Goal: Information Seeking & Learning: Learn about a topic

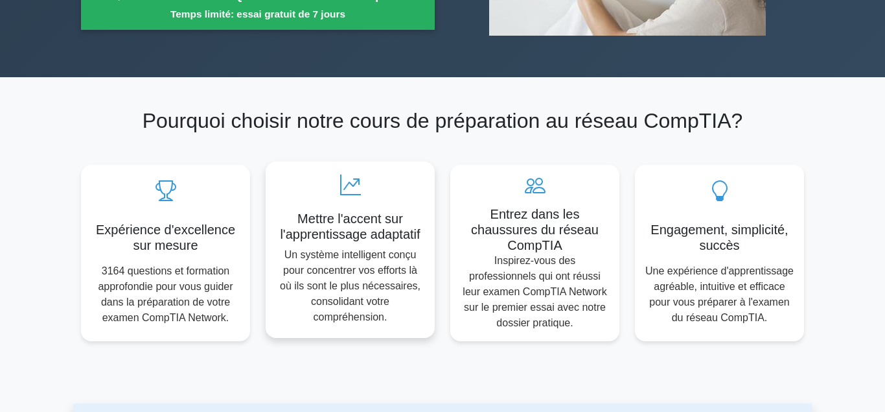
scroll to position [132, 0]
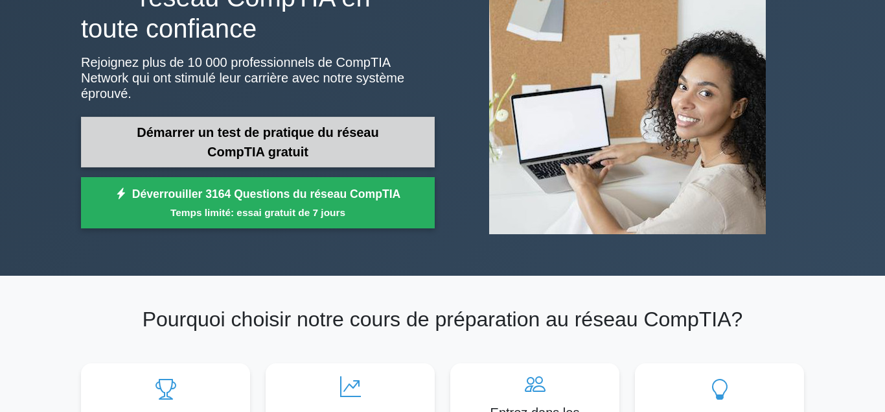
click at [299, 137] on link "Démarrer un test de pratique du réseau CompTIA gratuit" at bounding box center [258, 142] width 354 height 51
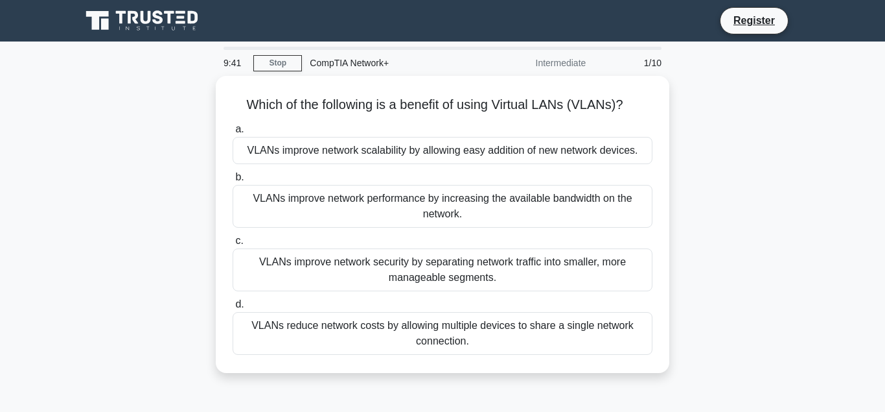
click at [426, 19] on div "Register" at bounding box center [510, 20] width 588 height 27
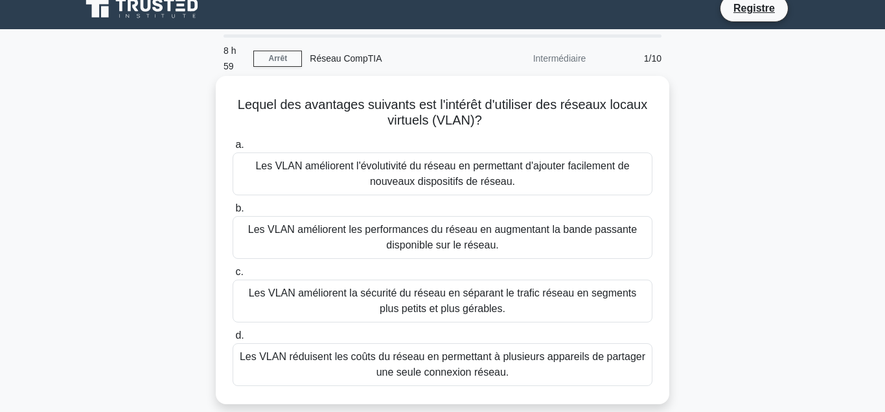
scroll to position [66, 0]
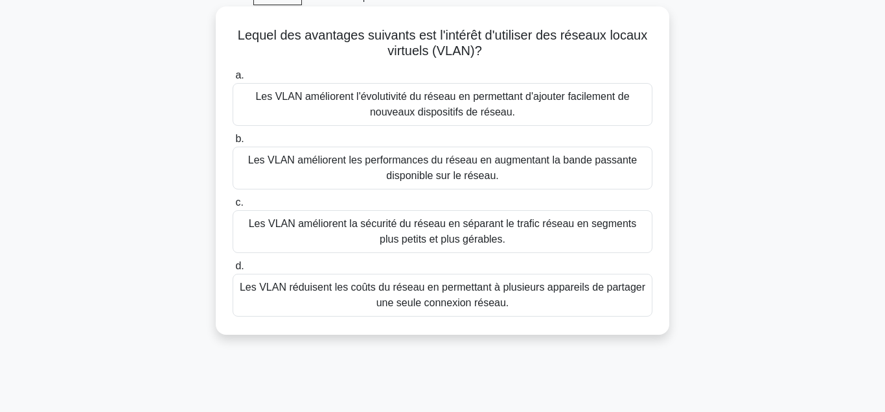
click at [510, 238] on div "Les VLAN améliorent la sécurité du réseau en séparant le trafic réseau en segme…" at bounding box center [443, 231] width 420 height 43
click at [233, 207] on input "c. Les VLAN améliorent la sécurité du réseau en séparant le trafic réseau en se…" at bounding box center [233, 202] width 0 height 8
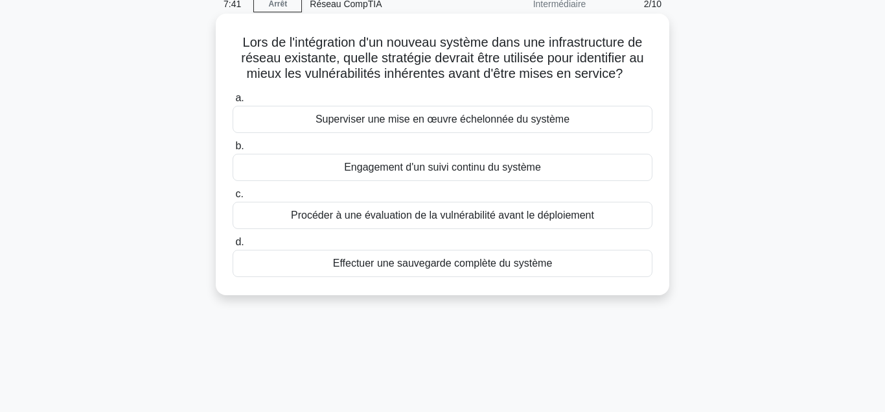
scroll to position [0, 0]
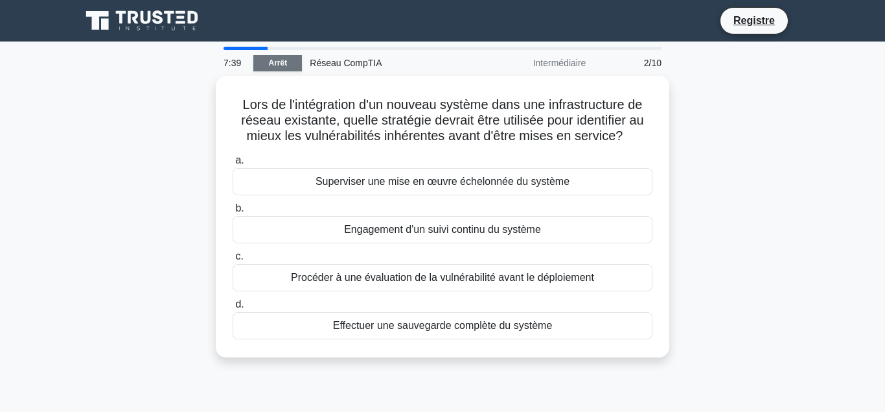
click at [277, 64] on link "Arrêt" at bounding box center [277, 63] width 49 height 16
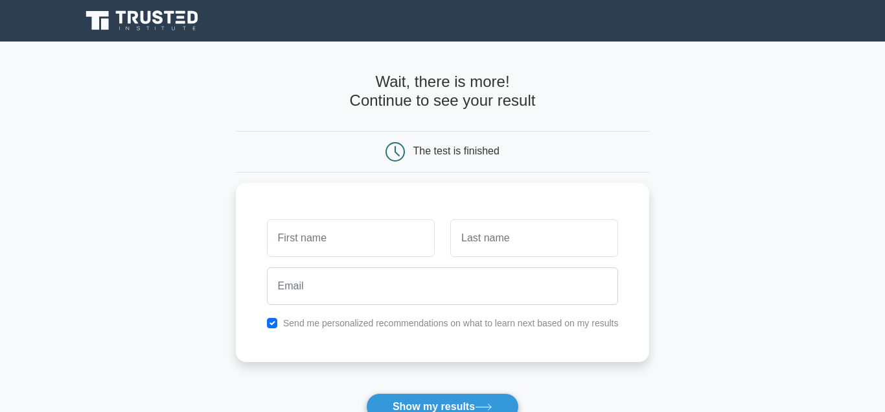
click at [472, 156] on div "The test is finished" at bounding box center [457, 150] width 86 height 11
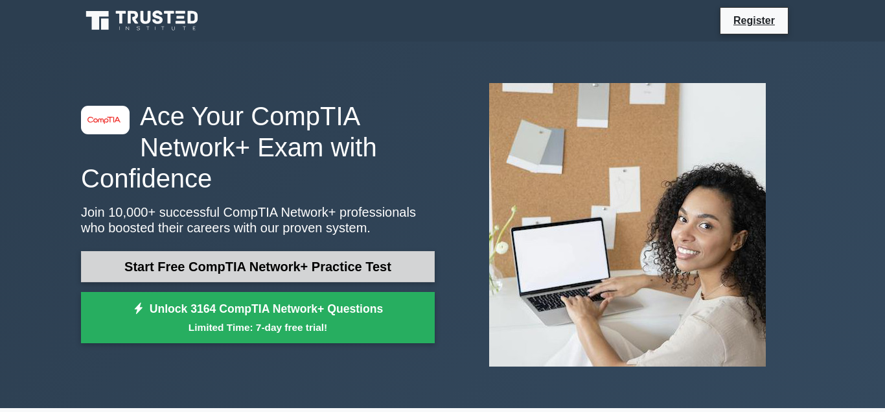
click at [223, 262] on link "Start Free CompTIA Network+ Practice Test" at bounding box center [258, 266] width 354 height 31
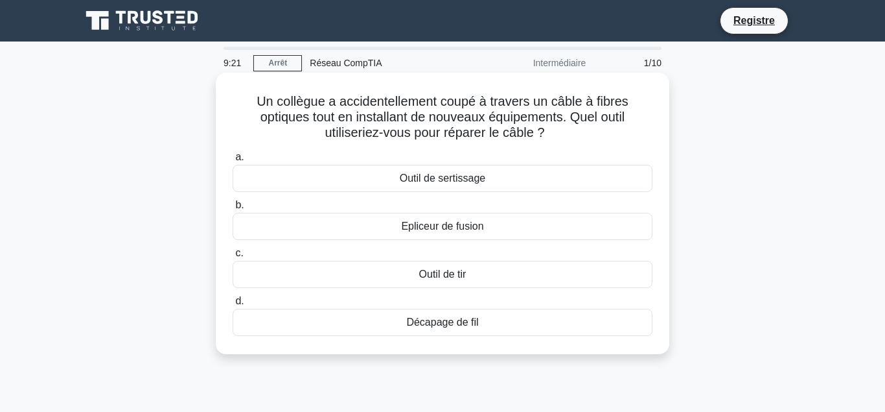
click at [417, 239] on div "Epliceur de fusion" at bounding box center [443, 226] width 420 height 27
click at [233, 209] on input "b. Epliceur de fusion" at bounding box center [233, 205] width 0 height 8
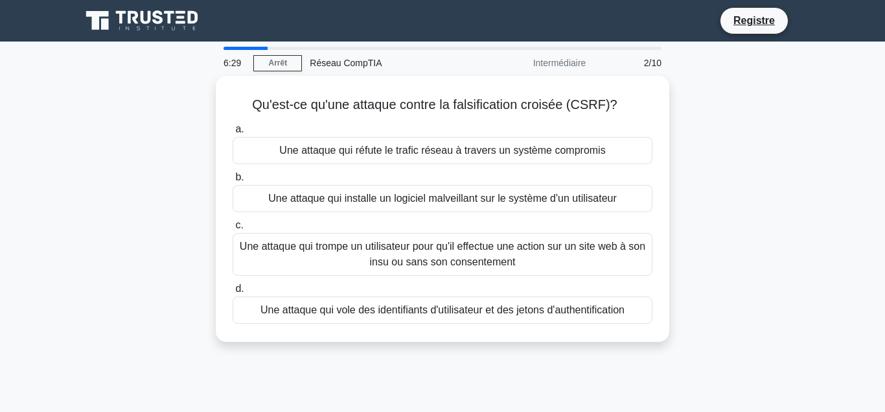
click at [792, 277] on div "Qu'est-ce qu'une attaque contre la falsification croisée (CSRF)? .spinner_0XTQ{…" at bounding box center [442, 216] width 739 height 281
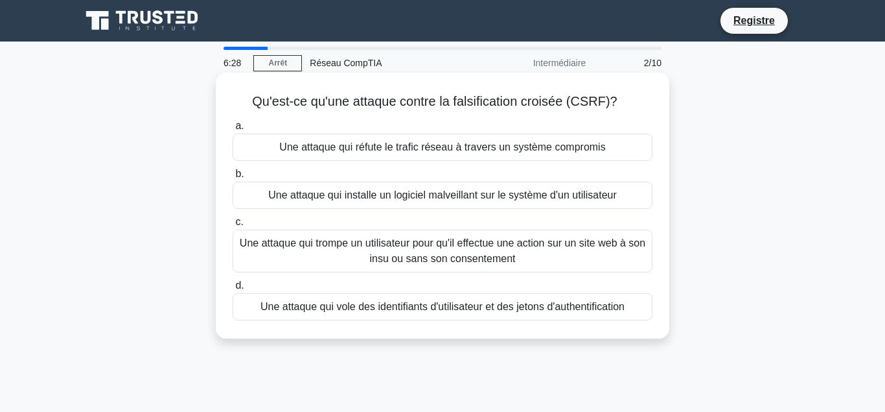
click at [404, 195] on div "Une attaque qui installe un logiciel malveillant sur le système d'un utilisateur" at bounding box center [443, 194] width 420 height 27
click at [233, 178] on input "b. Une attaque qui installe un logiciel malveillant sur le système d'un utilisa…" at bounding box center [233, 174] width 0 height 8
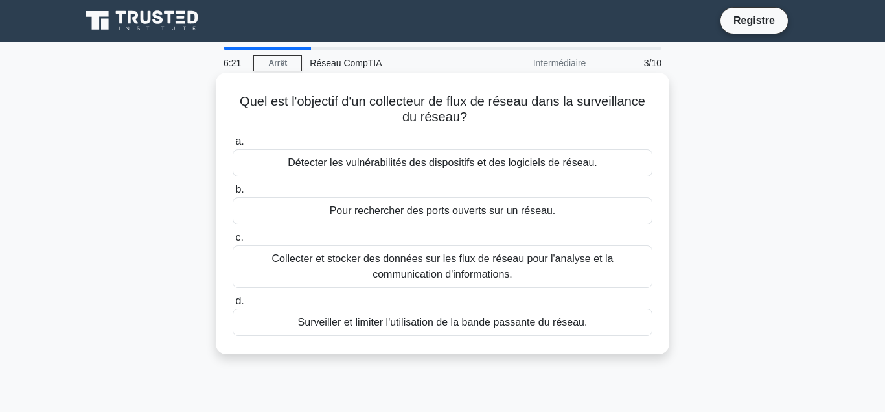
click at [411, 218] on div "Pour rechercher des ports ouverts sur un réseau." at bounding box center [443, 210] width 420 height 27
click at [233, 194] on input "b. Pour rechercher des ports ouverts sur un réseau." at bounding box center [233, 189] width 0 height 8
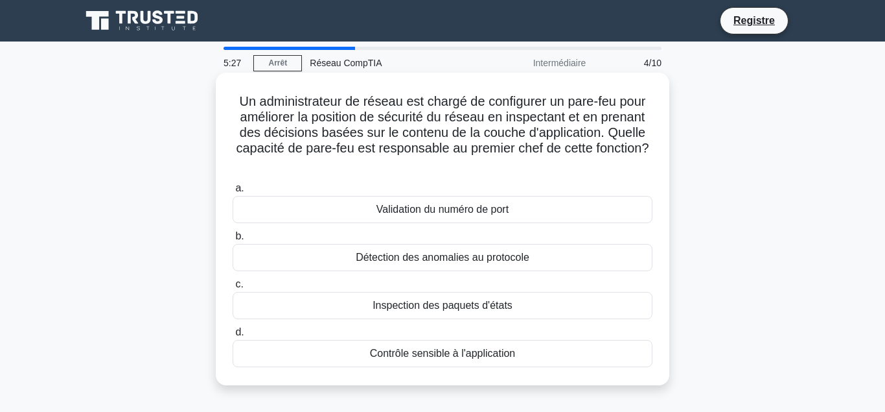
click at [451, 261] on div "Détection des anomalies au protocole" at bounding box center [443, 257] width 420 height 27
click at [233, 240] on input "b. Détection des anomalies au protocole" at bounding box center [233, 236] width 0 height 8
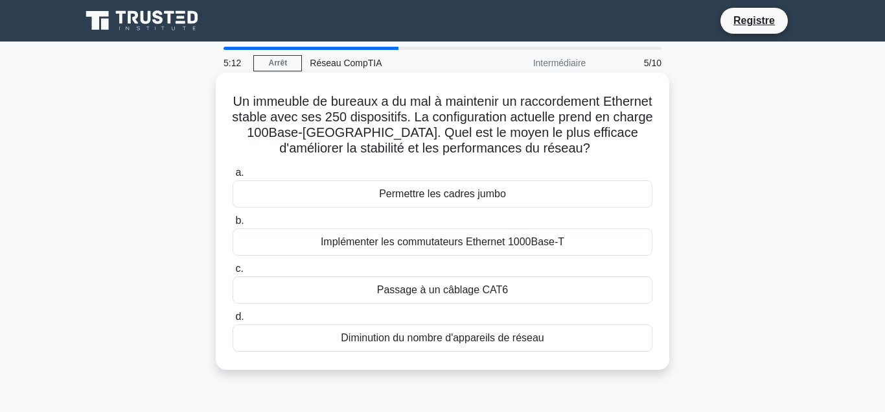
click at [452, 241] on div "Implémenter les commutateurs Ethernet 1000Base-T" at bounding box center [443, 241] width 420 height 27
click at [455, 244] on div "Implémenter les commutateurs Ethernet 1000Base-T" at bounding box center [443, 241] width 420 height 27
click at [233, 225] on input "b. Implémenter les commutateurs Ethernet 1000Base-T" at bounding box center [233, 220] width 0 height 8
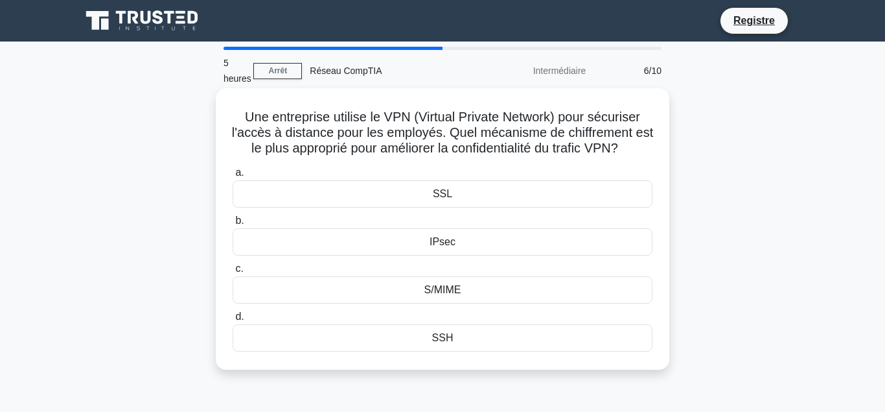
click at [476, 224] on label "b. IPsec" at bounding box center [443, 234] width 420 height 43
click at [233, 224] on input "b. IPsec" at bounding box center [233, 220] width 0 height 8
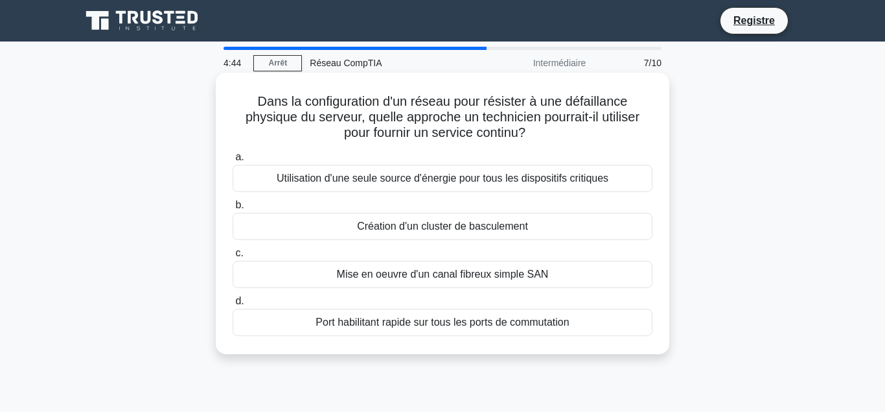
click at [471, 281] on div "Mise en oeuvre d'un canal fibreux simple SAN" at bounding box center [443, 274] width 420 height 27
click at [233, 257] on input "c. Mise en oeuvre d'un canal fibreux simple SAN" at bounding box center [233, 253] width 0 height 8
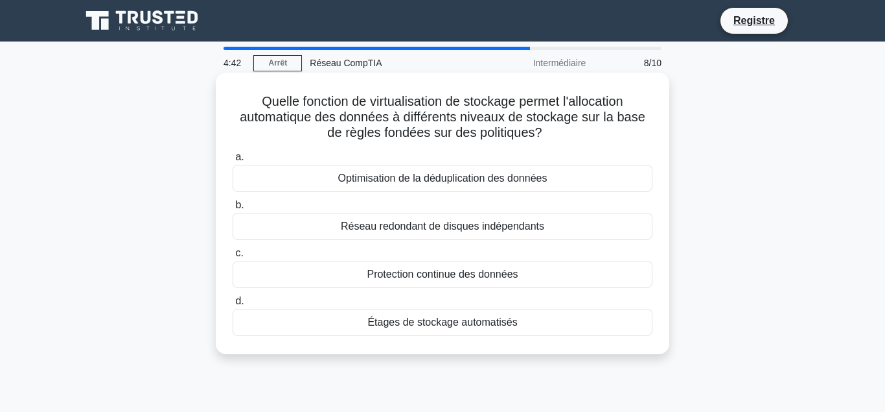
click at [426, 187] on div "Optimisation de la déduplication des données" at bounding box center [443, 178] width 420 height 27
click at [233, 161] on input "a. Optimisation de la déduplication des données" at bounding box center [233, 157] width 0 height 8
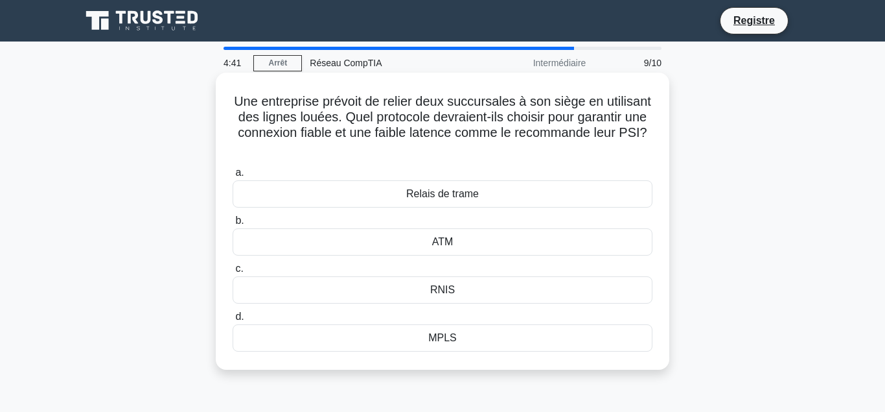
click at [431, 243] on div "ATM" at bounding box center [443, 241] width 420 height 27
click at [444, 299] on div "RNIS" at bounding box center [443, 289] width 420 height 27
click at [233, 273] on input "c. RNIS" at bounding box center [233, 268] width 0 height 8
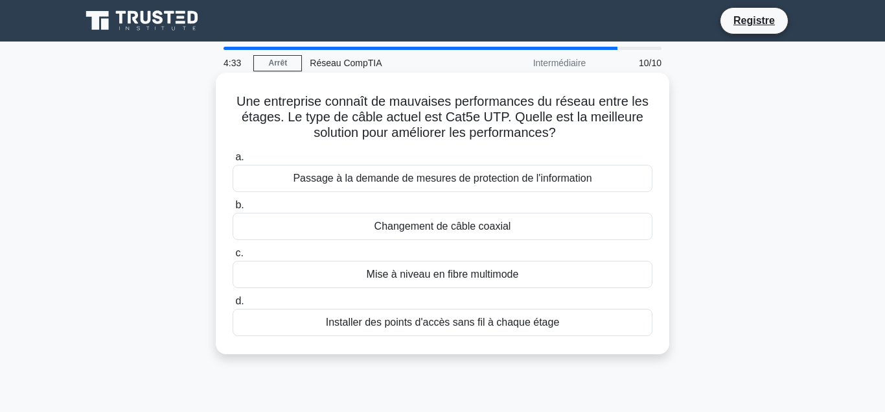
click at [446, 321] on div "Installer des points d'accès sans fil à chaque étage" at bounding box center [443, 322] width 420 height 27
click at [233, 305] on input "d. Installer des points d'accès sans fil à chaque étage" at bounding box center [233, 301] width 0 height 8
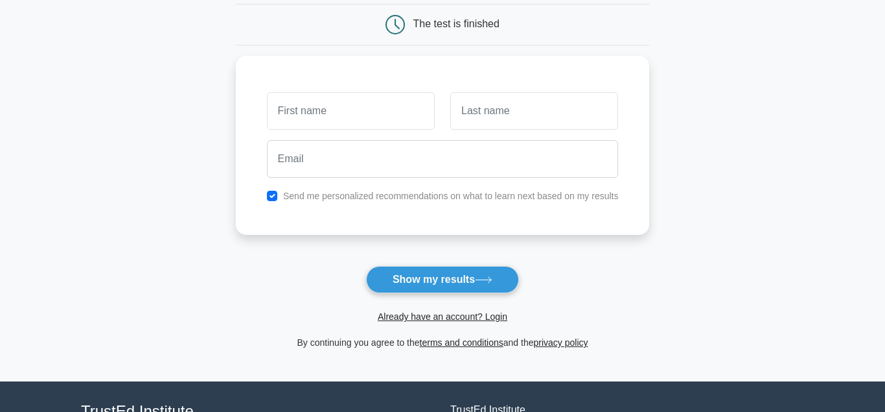
scroll to position [132, 0]
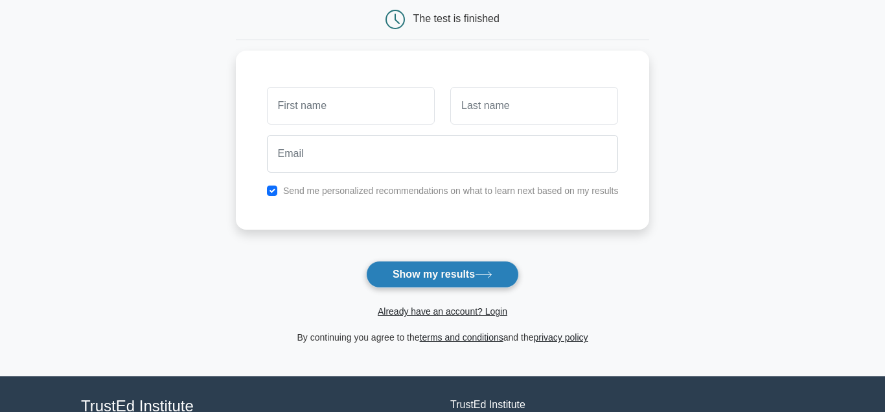
click at [440, 288] on button "Show my results" at bounding box center [442, 274] width 153 height 27
click at [449, 281] on button "Show my results" at bounding box center [442, 274] width 153 height 27
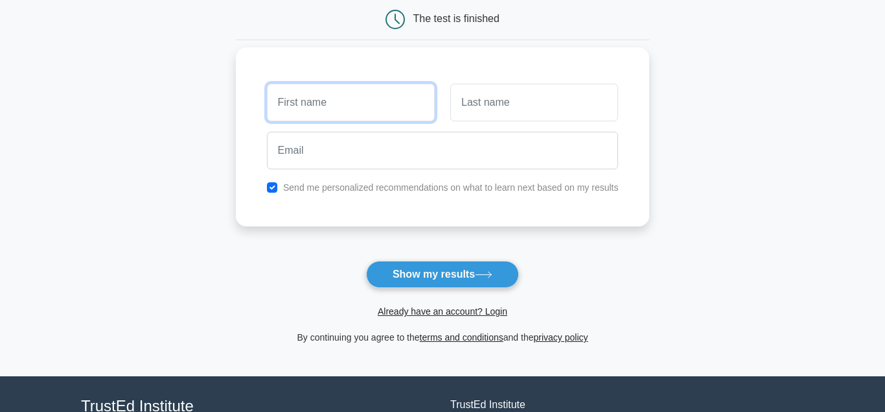
click at [366, 117] on input "text" at bounding box center [351, 103] width 168 height 38
type input "youssouf"
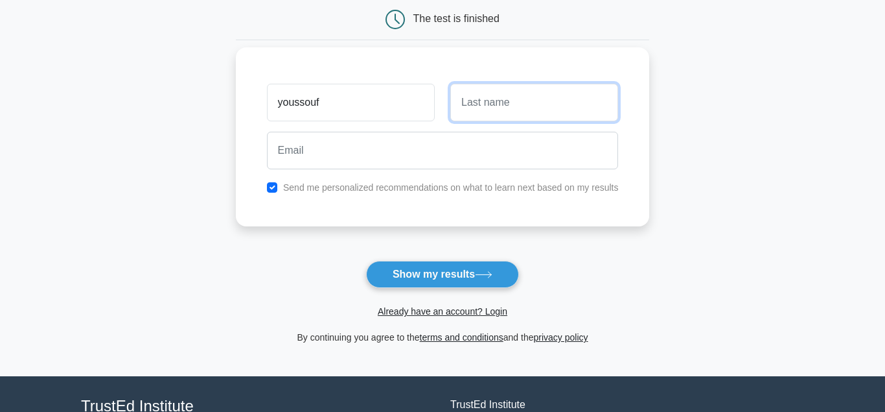
click at [460, 103] on input "text" at bounding box center [534, 103] width 168 height 38
click at [488, 103] on input "text" at bounding box center [534, 103] width 168 height 38
click at [489, 102] on input "text" at bounding box center [534, 103] width 168 height 38
click at [488, 104] on input "text" at bounding box center [534, 103] width 168 height 38
type input "lallogo"
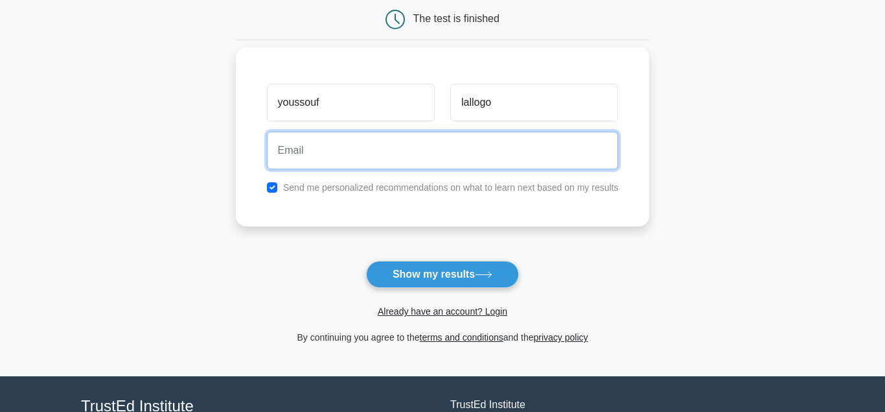
click at [428, 145] on input "email" at bounding box center [443, 151] width 352 height 38
click at [427, 146] on input "email" at bounding box center [443, 151] width 352 height 38
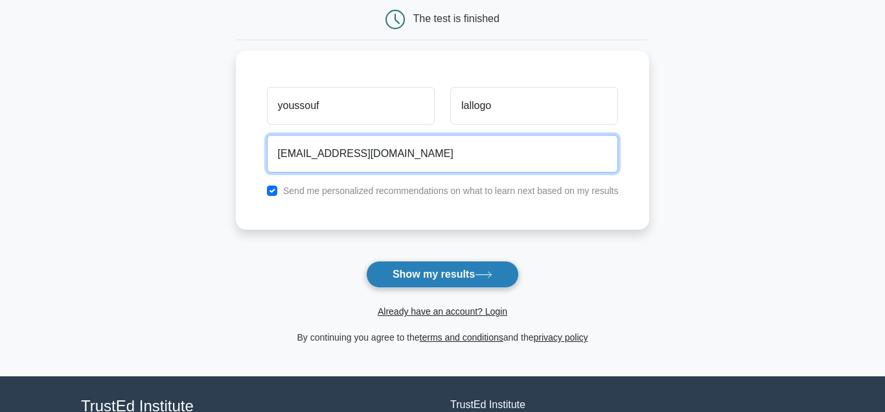
type input "youssouflallogo9@gmail.com"
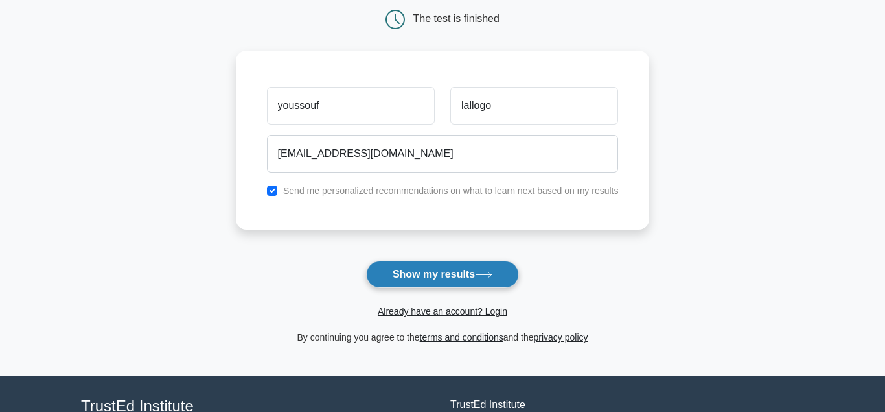
click at [401, 268] on button "Show my results" at bounding box center [442, 274] width 153 height 27
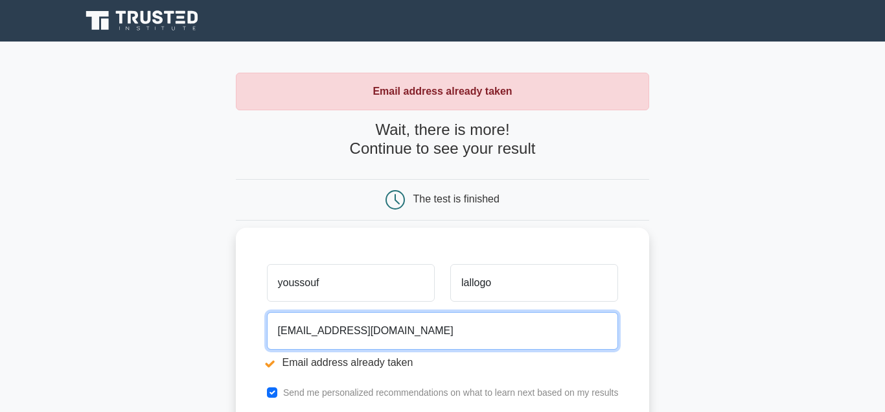
click at [450, 333] on input "[EMAIL_ADDRESS][DOMAIN_NAME]" at bounding box center [443, 331] width 352 height 38
click at [450, 333] on input "youssouflallogo9@gmail.com" at bounding box center [443, 331] width 352 height 38
click at [406, 336] on input "youssouflallogo9@gmail.com" at bounding box center [443, 331] width 352 height 38
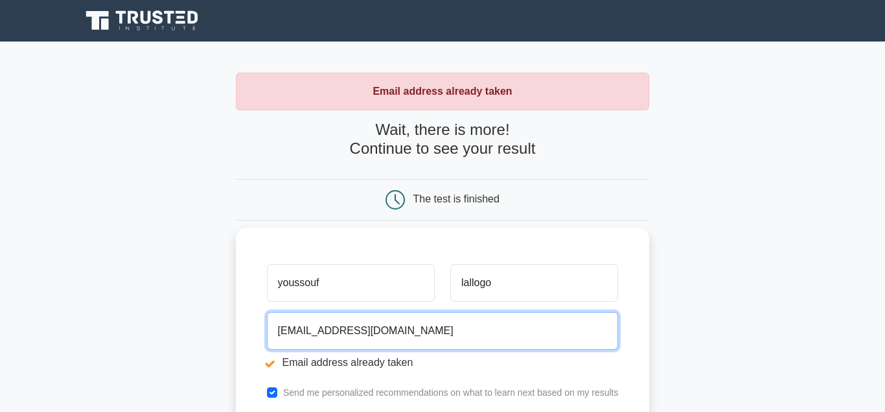
click at [356, 332] on input "youssouflallogo9@gmail.com" at bounding box center [443, 331] width 352 height 38
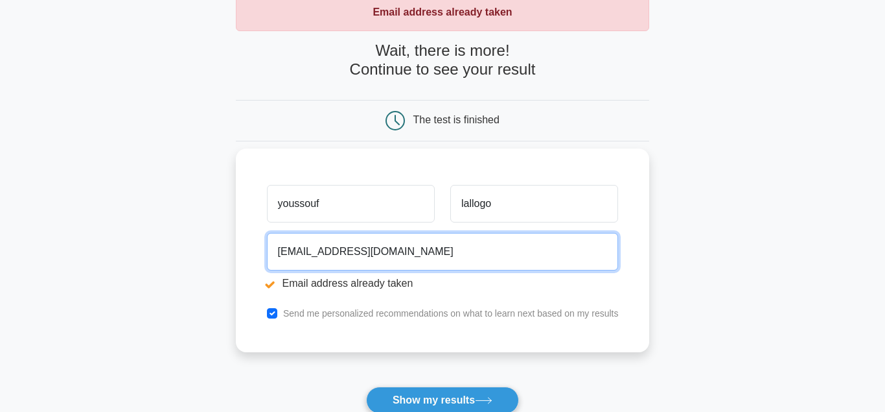
scroll to position [132, 0]
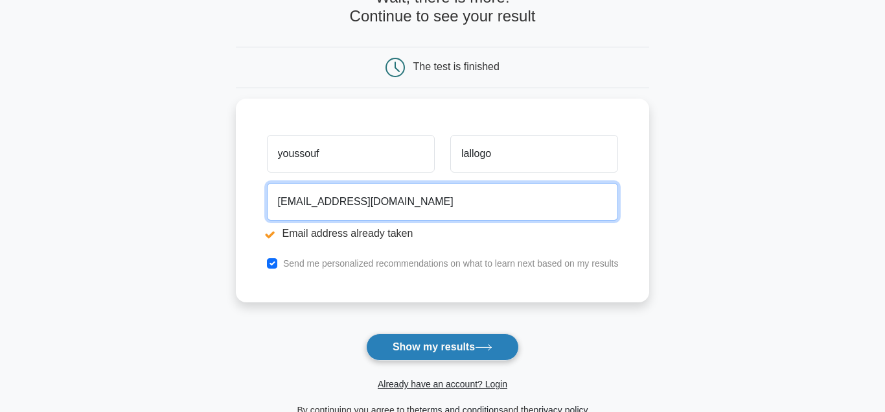
type input "[EMAIL_ADDRESS][DOMAIN_NAME]"
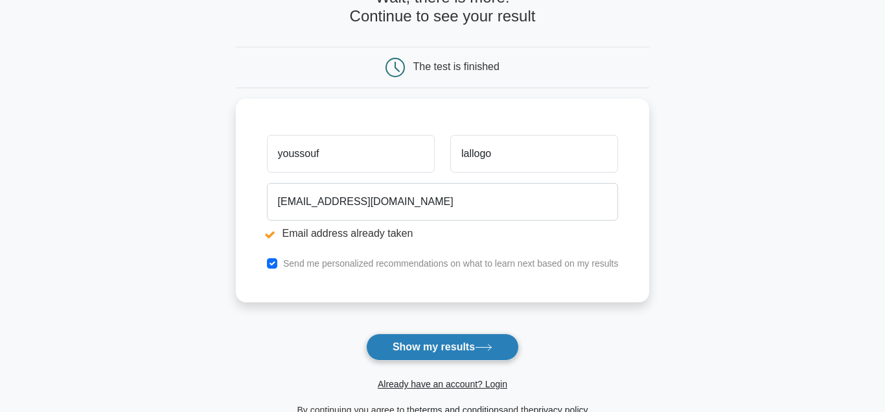
click at [410, 346] on button "Show my results" at bounding box center [442, 346] width 153 height 27
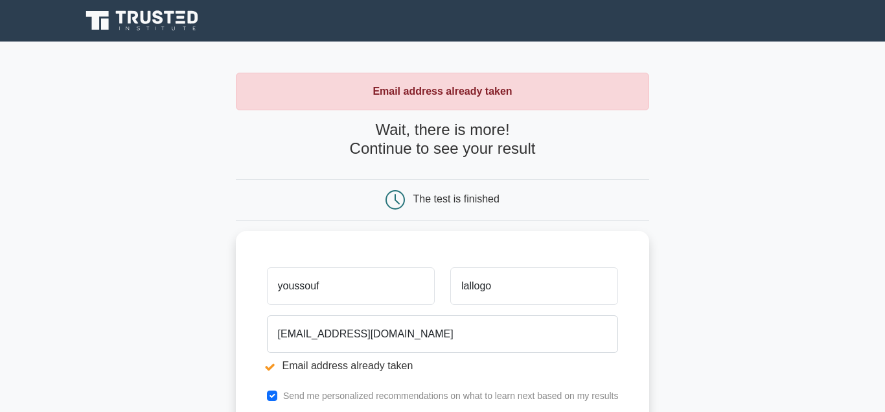
click at [409, 198] on div "The test is finished" at bounding box center [443, 199] width 276 height 19
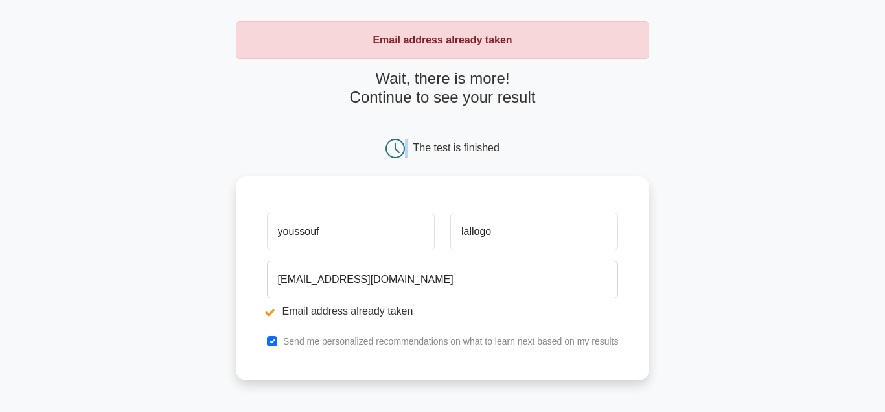
scroll to position [132, 0]
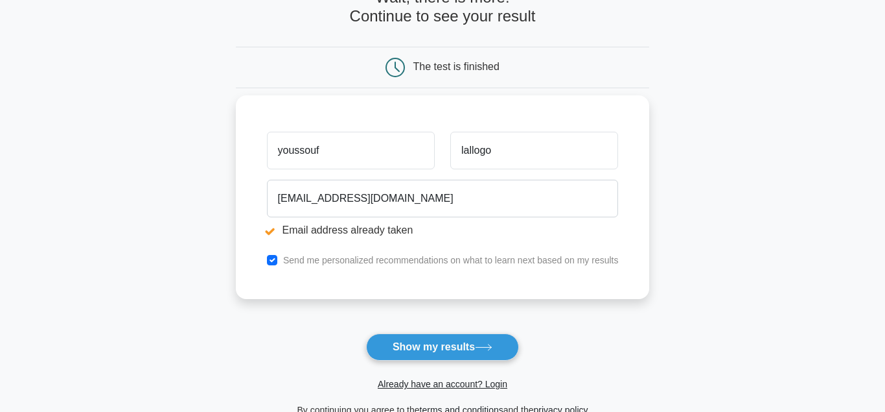
click at [266, 266] on div "Send me personalized recommendations on what to learn next based on my results" at bounding box center [442, 260] width 367 height 16
click at [266, 262] on div "Send me personalized recommendations on what to learn next based on my results" at bounding box center [442, 260] width 367 height 16
click at [271, 261] on input "checkbox" at bounding box center [272, 260] width 10 height 10
checkbox input "false"
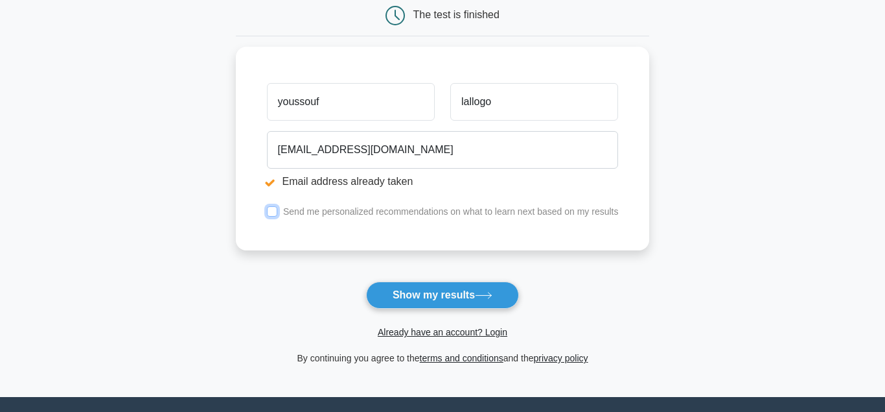
scroll to position [264, 0]
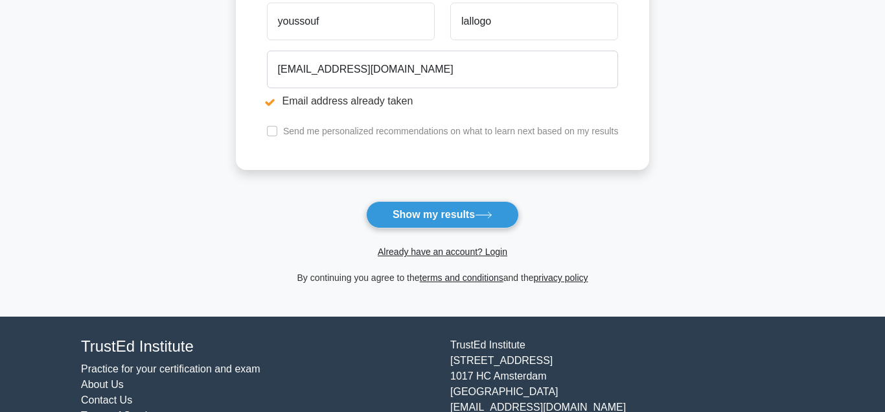
click at [430, 244] on div "Already have an account? Login" at bounding box center [443, 243] width 414 height 31
click at [421, 250] on link "Already have an account? Login" at bounding box center [443, 251] width 130 height 10
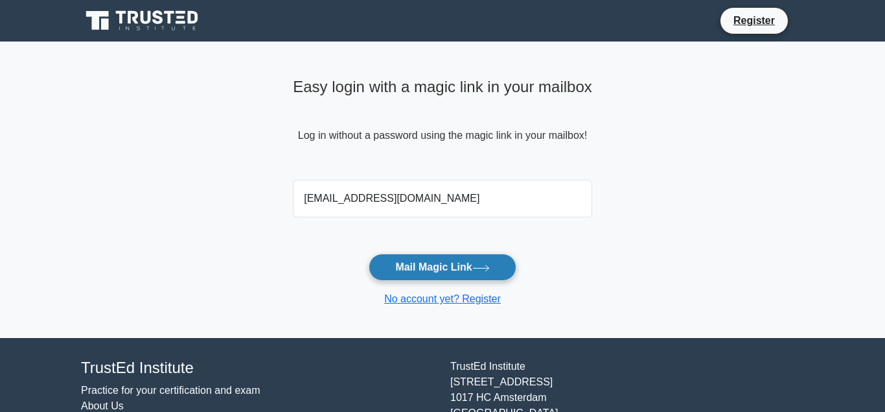
type input "[EMAIL_ADDRESS][DOMAIN_NAME]"
click at [425, 270] on button "Mail Magic Link" at bounding box center [442, 266] width 147 height 27
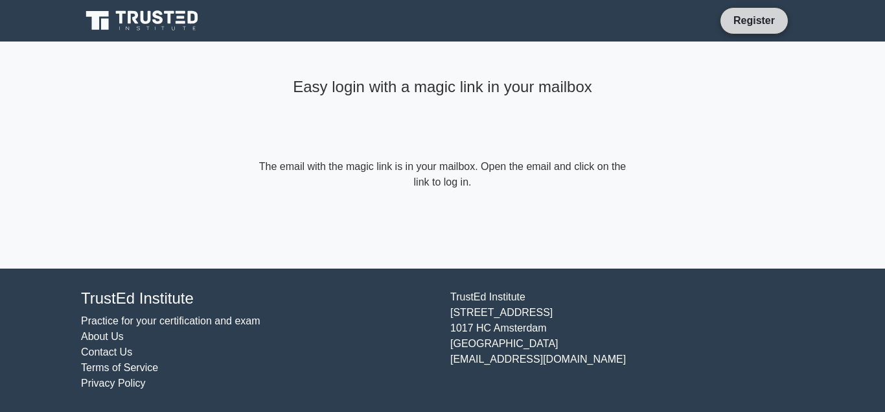
click at [762, 27] on link "Register" at bounding box center [754, 20] width 57 height 16
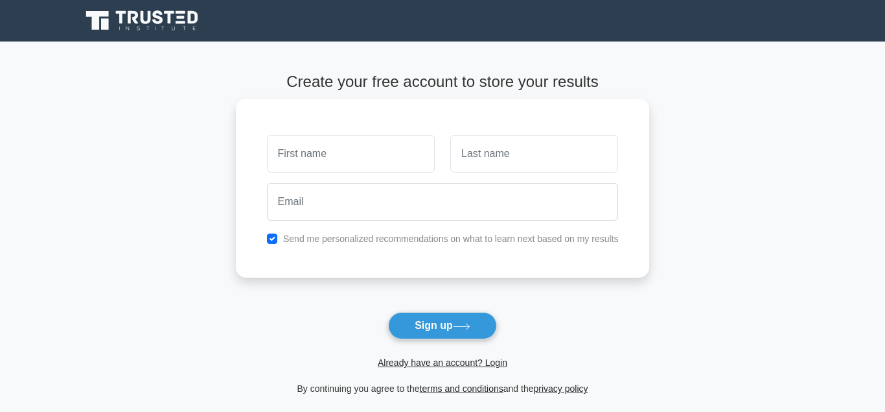
click at [334, 153] on input "text" at bounding box center [351, 154] width 168 height 38
click at [357, 147] on input "text" at bounding box center [351, 154] width 168 height 38
type input "youssouf"
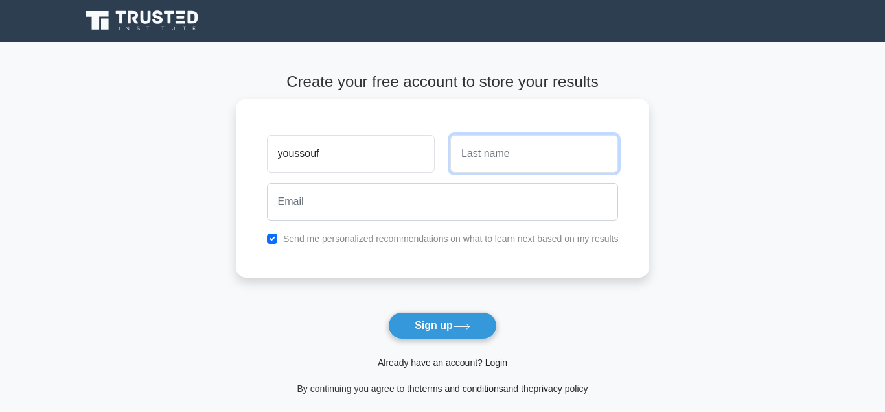
click at [459, 157] on input "text" at bounding box center [534, 154] width 168 height 38
click at [479, 157] on input "text" at bounding box center [534, 154] width 168 height 38
type input "lallogo"
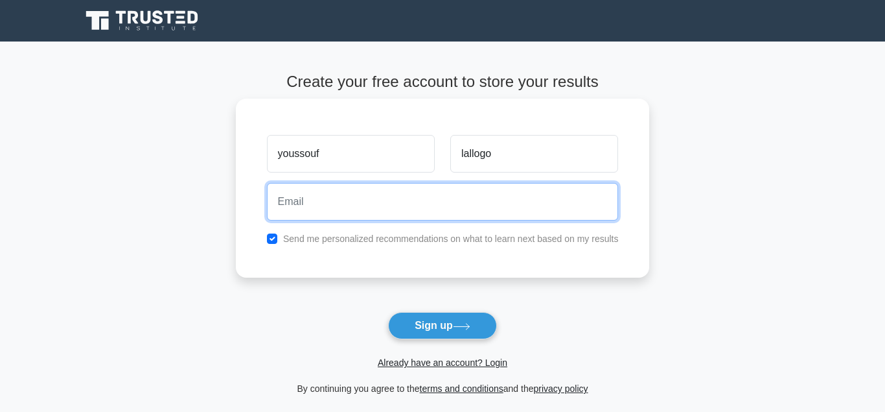
click at [399, 204] on input "email" at bounding box center [443, 202] width 352 height 38
click at [346, 205] on input "email" at bounding box center [443, 202] width 352 height 38
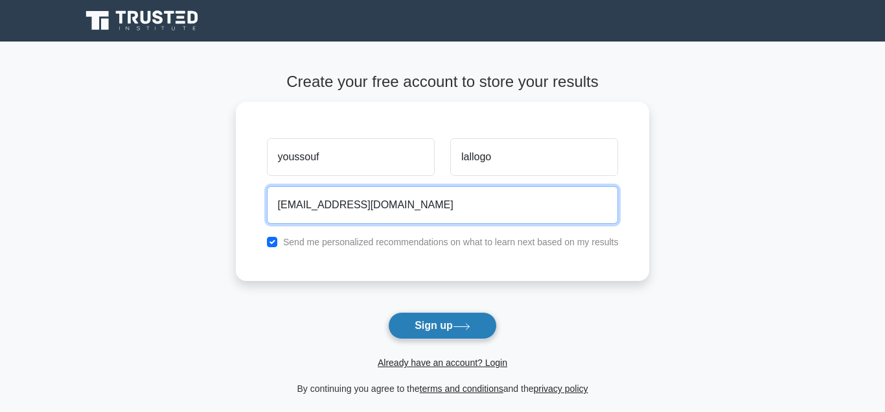
type input "[EMAIL_ADDRESS][DOMAIN_NAME]"
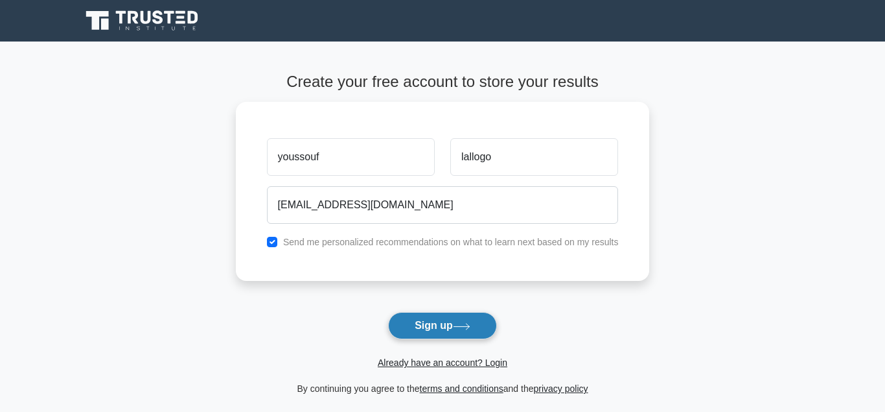
click at [431, 332] on button "Sign up" at bounding box center [442, 325] width 109 height 27
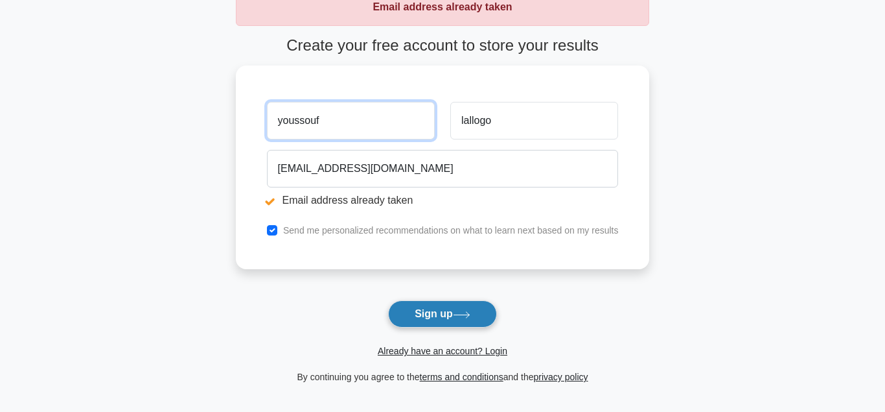
scroll to position [198, 0]
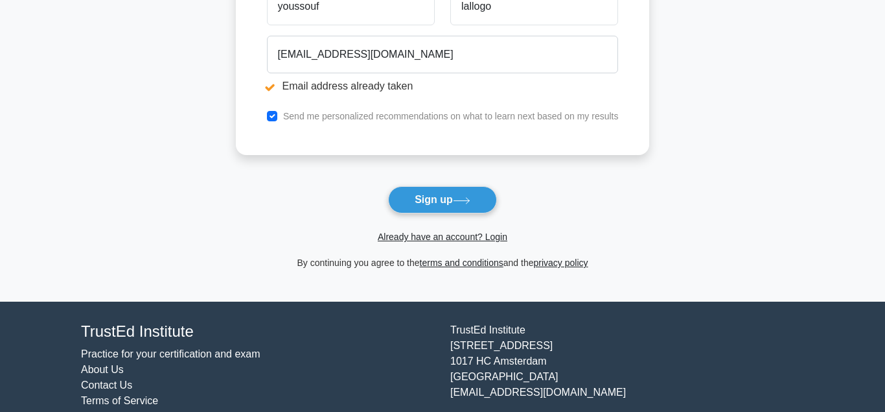
click at [445, 177] on form "Create your free account to store your results youssouf [GEOGRAPHIC_DATA] [EMAI…" at bounding box center [443, 96] width 414 height 348
click at [437, 199] on button "Sign up" at bounding box center [442, 199] width 109 height 27
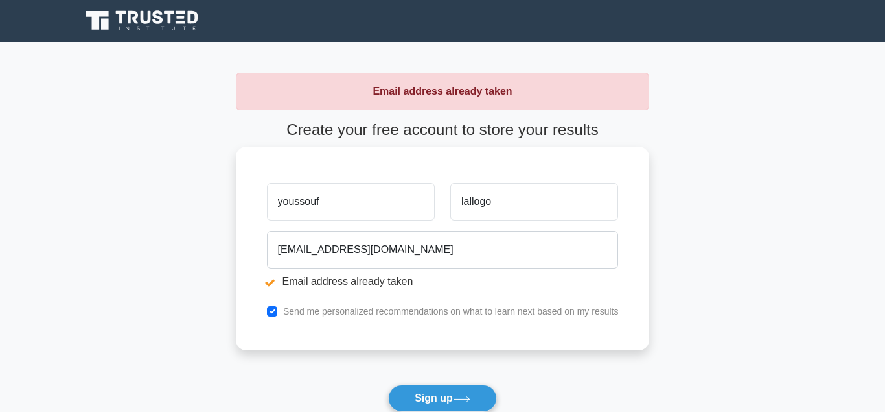
drag, startPoint x: 0, startPoint y: 0, endPoint x: 490, endPoint y: 232, distance: 542.1
click at [497, 231] on div "youssouflallogo9@gmail.com Email address already taken" at bounding box center [442, 262] width 367 height 73
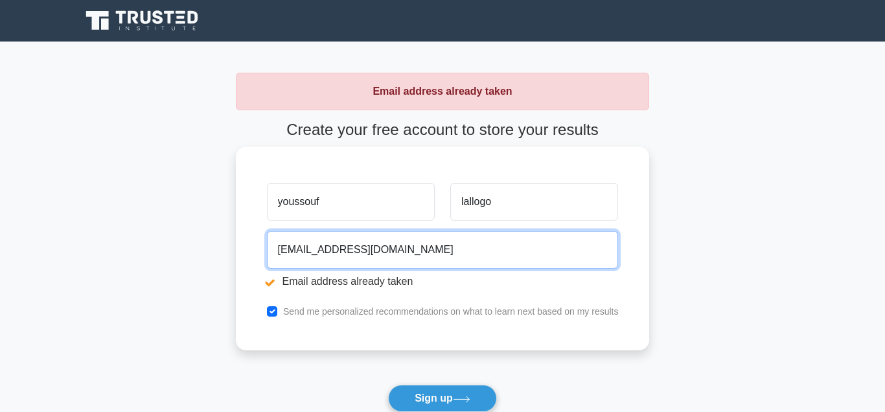
click at [447, 244] on input "youssouflallogo9@gmail.com" at bounding box center [443, 250] width 352 height 38
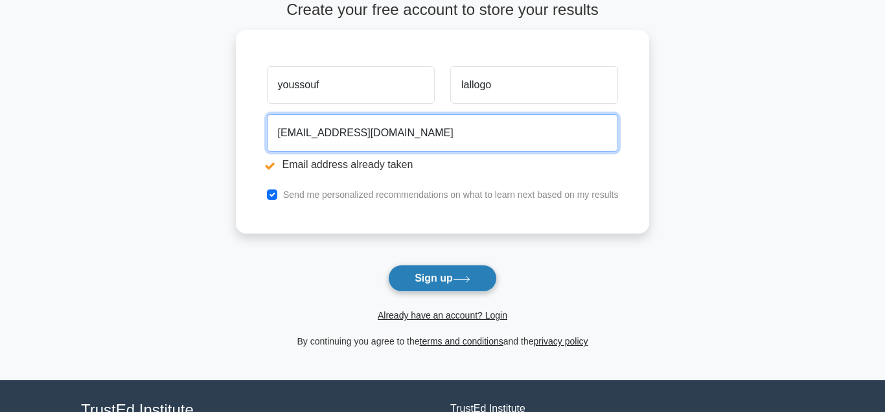
scroll to position [132, 0]
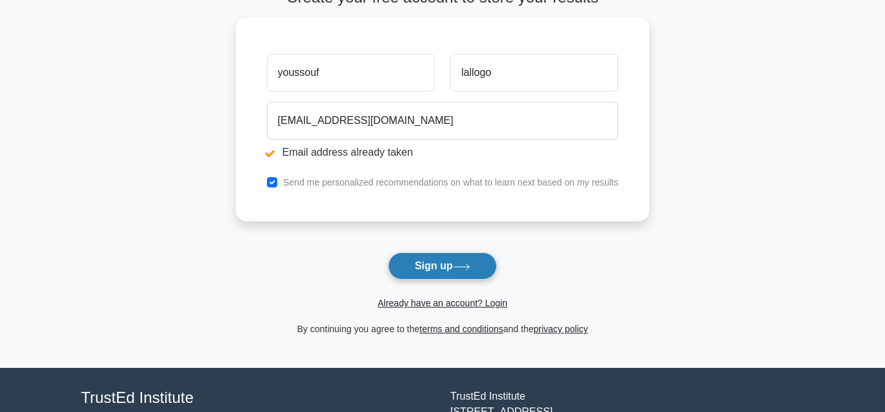
click at [464, 260] on button "Sign up" at bounding box center [442, 265] width 109 height 27
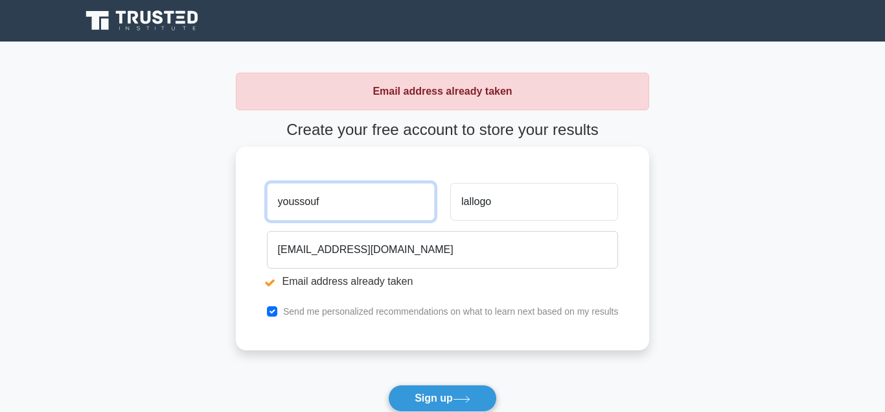
click at [350, 200] on input "youssouf" at bounding box center [351, 202] width 168 height 38
click at [351, 200] on input "youssouf" at bounding box center [351, 202] width 168 height 38
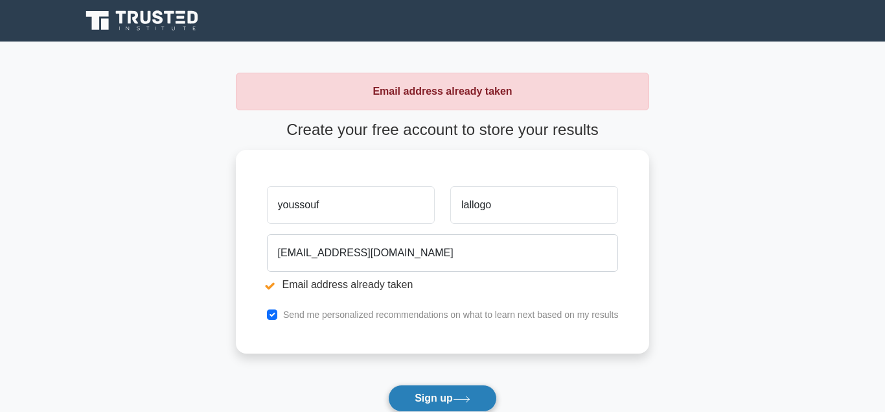
click at [441, 409] on button "Sign up" at bounding box center [442, 397] width 109 height 27
click at [441, 404] on button "Sign up" at bounding box center [442, 397] width 109 height 27
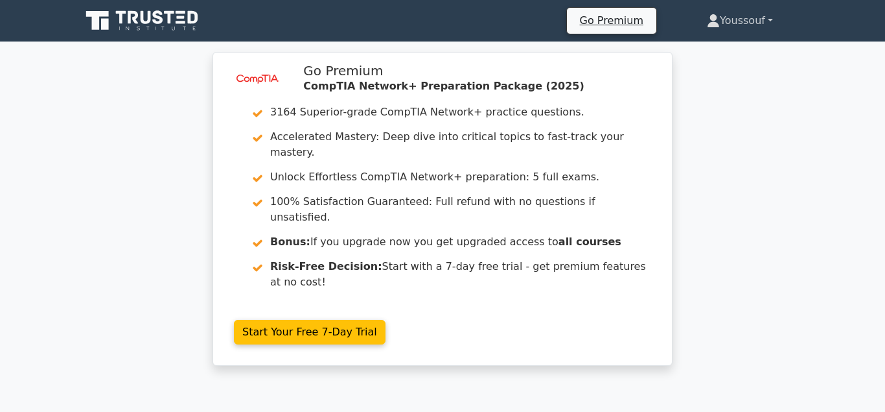
click at [774, 21] on link "Youssouf" at bounding box center [740, 21] width 128 height 26
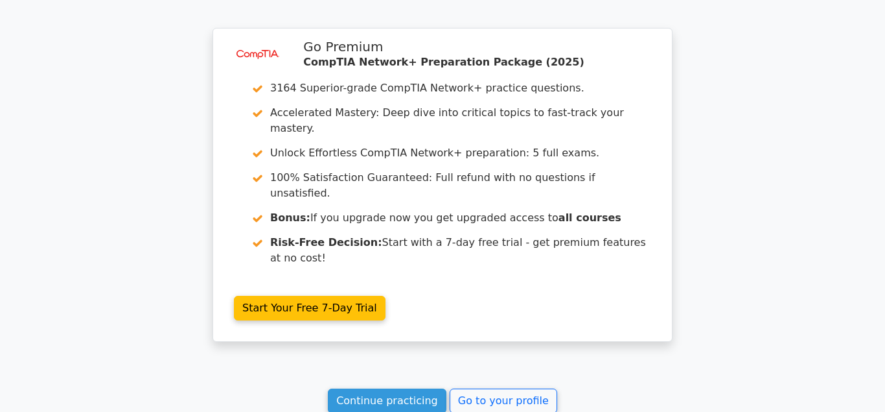
scroll to position [1058, 0]
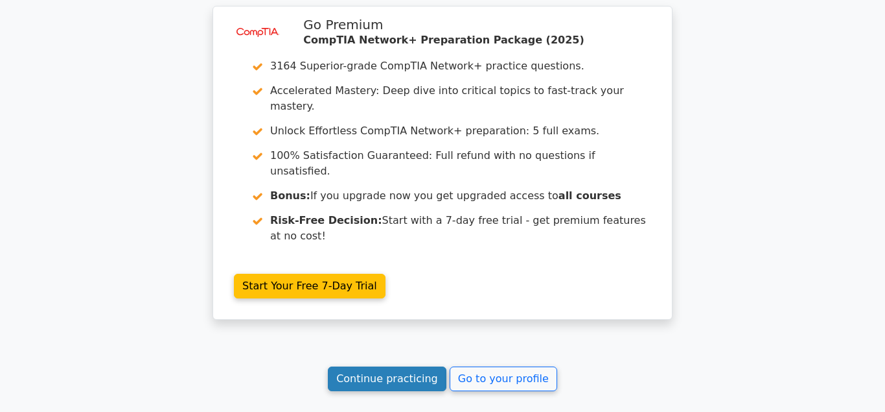
click at [405, 366] on link "Continue practicing" at bounding box center [387, 378] width 119 height 25
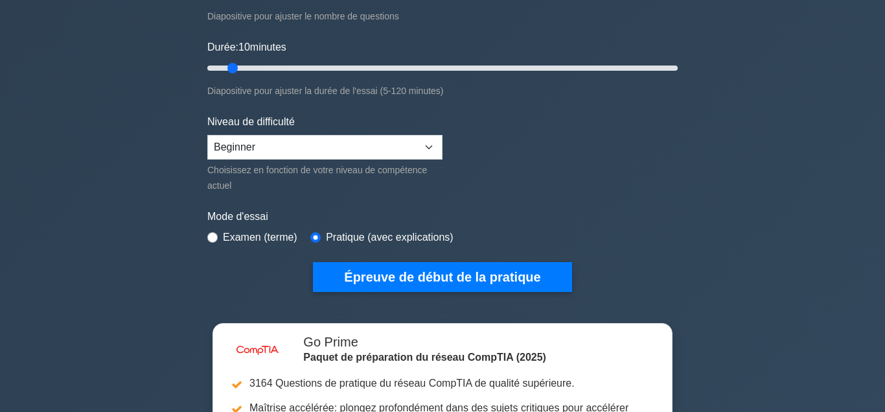
scroll to position [264, 0]
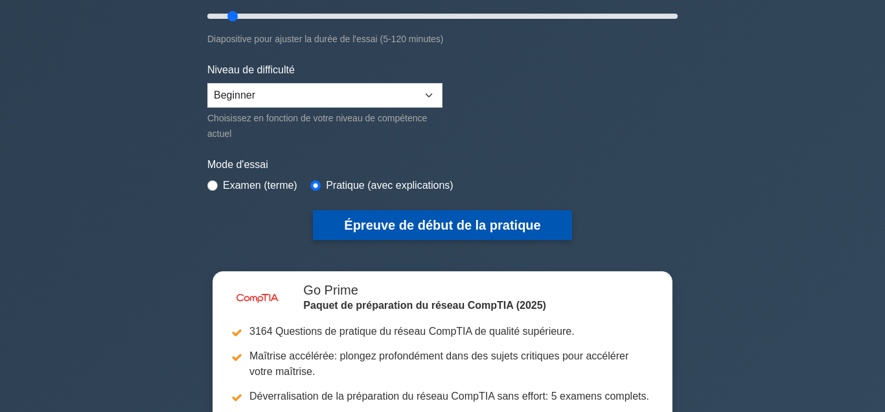
click at [412, 216] on button "Épreuve de début de la pratique" at bounding box center [442, 225] width 259 height 30
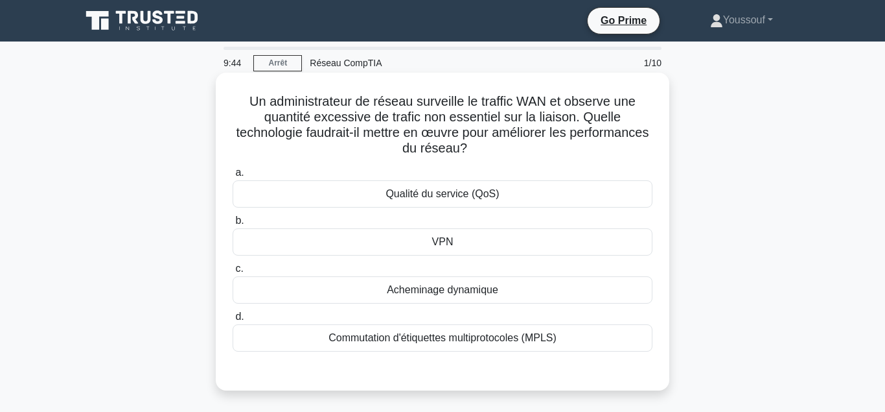
click at [432, 198] on div "Qualité du service (QoS)" at bounding box center [443, 193] width 420 height 27
click at [233, 177] on input "a. Qualité du service (QoS)" at bounding box center [233, 173] width 0 height 8
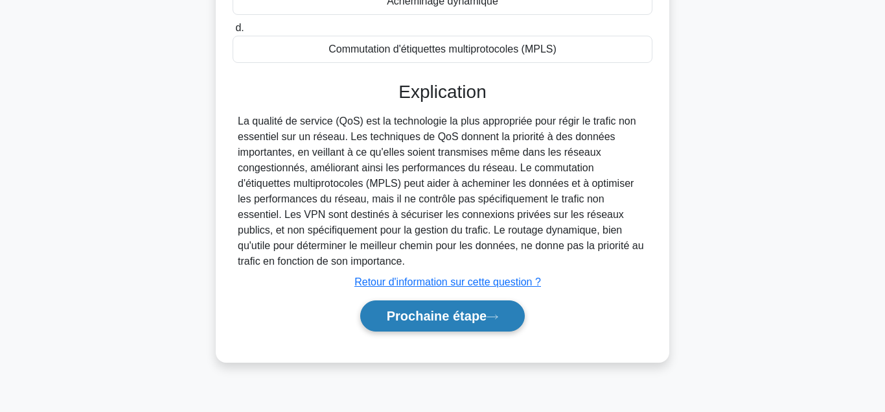
scroll to position [273, 0]
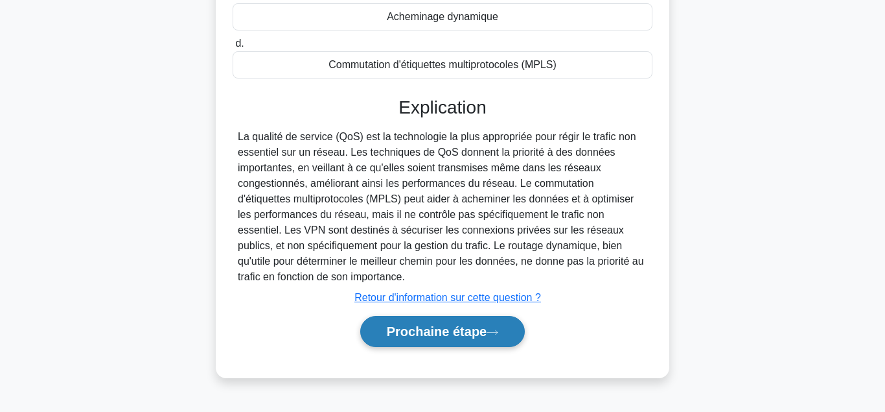
click at [442, 329] on button "Prochaine étape" at bounding box center [442, 331] width 165 height 31
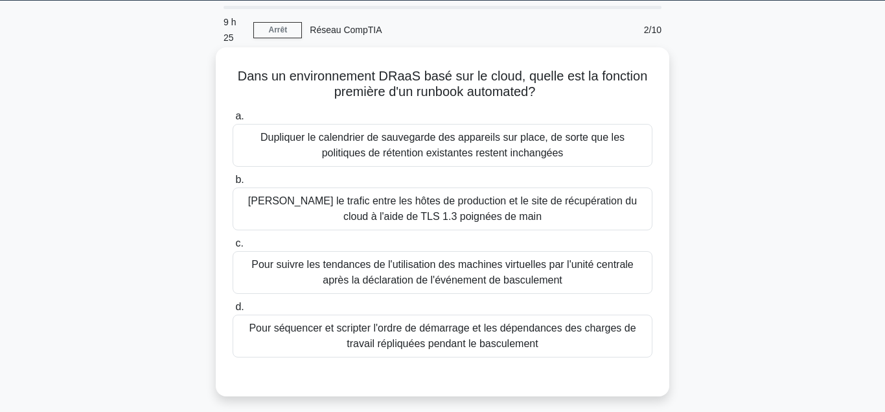
scroll to position [66, 0]
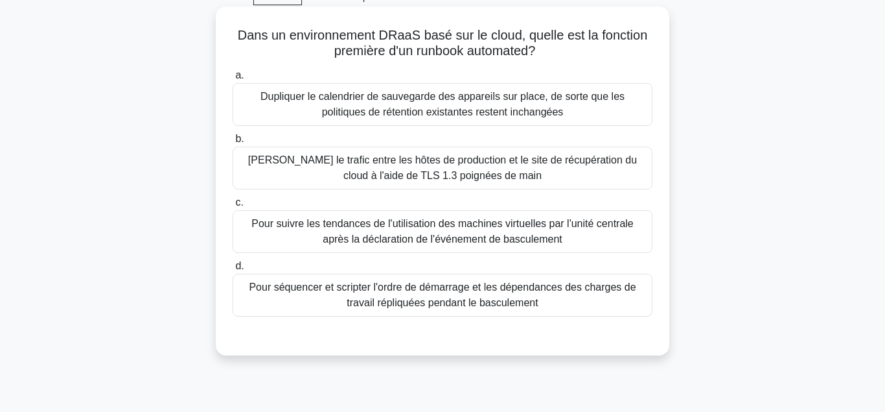
click at [434, 178] on div "Chiffrer le trafic entre les hôtes de production et le site de récupération du …" at bounding box center [443, 167] width 420 height 43
click at [233, 143] on input "b. Chiffrer le trafic entre les hôtes de production et le site de récupération …" at bounding box center [233, 139] width 0 height 8
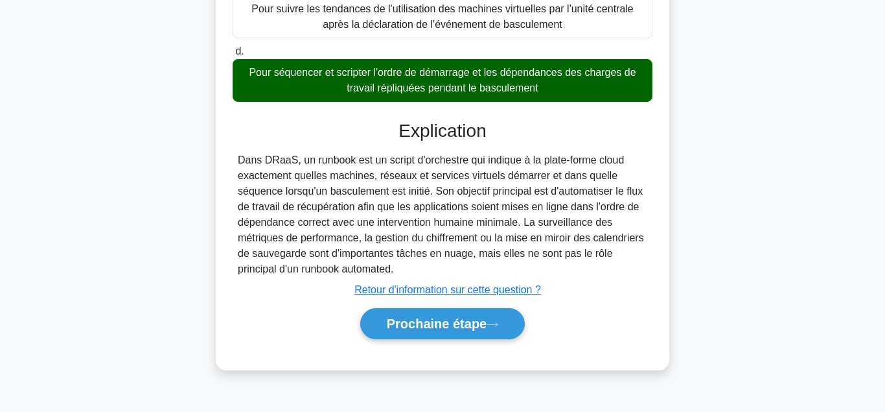
scroll to position [288, 0]
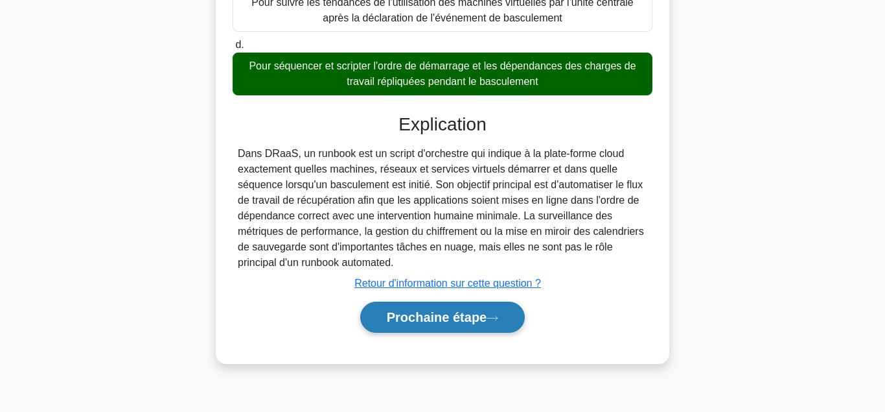
click at [438, 321] on button "Prochaine étape" at bounding box center [442, 316] width 165 height 31
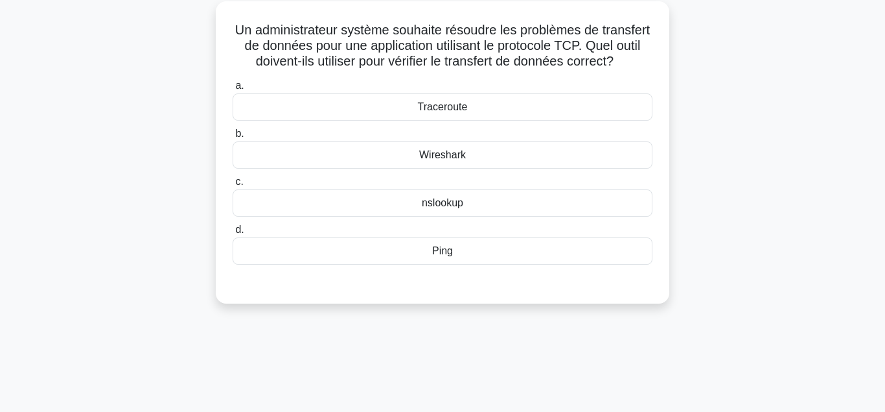
scroll to position [0, 0]
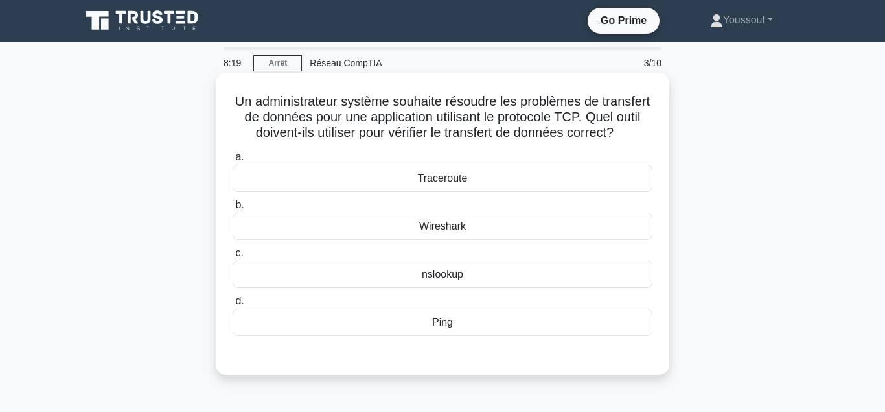
click at [471, 176] on div "Traceroute" at bounding box center [443, 178] width 420 height 27
click at [233, 161] on input "a. Traceroute" at bounding box center [233, 157] width 0 height 8
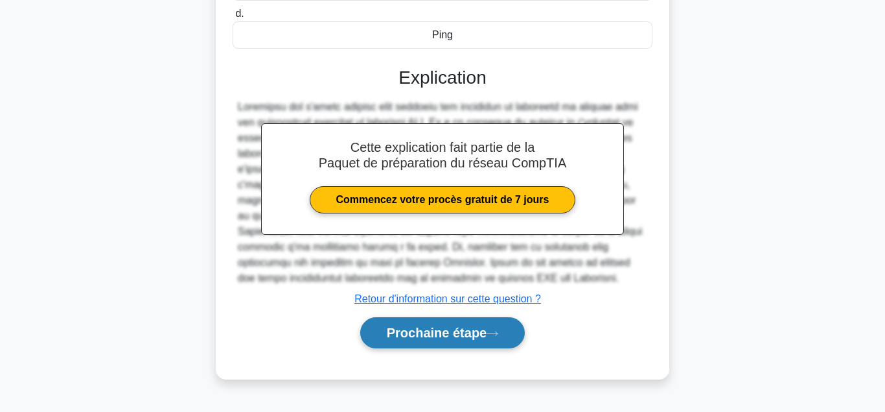
click at [449, 329] on button "Prochaine étape" at bounding box center [442, 332] width 165 height 31
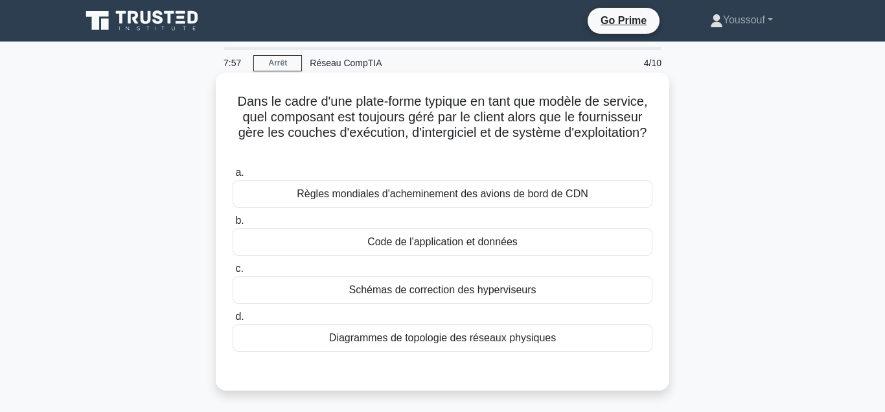
click at [424, 244] on div "Code de l'application et données" at bounding box center [443, 241] width 420 height 27
click at [233, 225] on input "b. Code de l'application et données" at bounding box center [233, 220] width 0 height 8
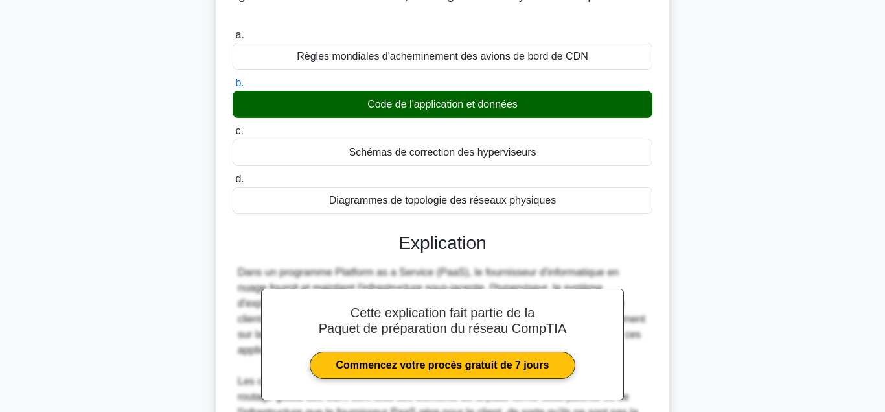
scroll to position [264, 0]
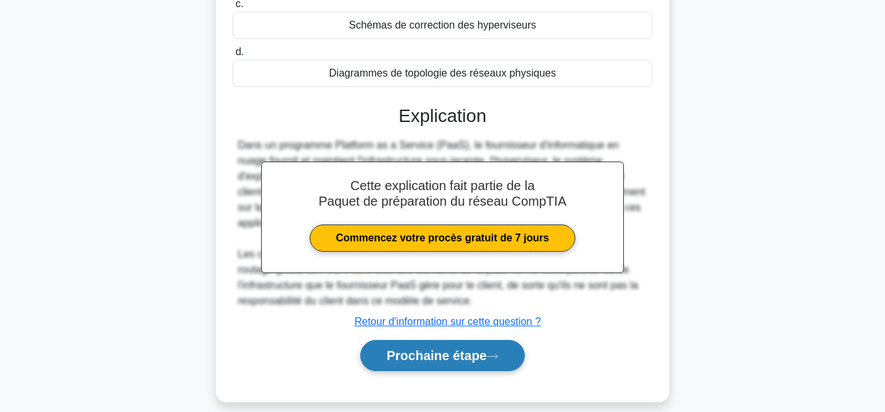
click at [461, 362] on button "Prochaine étape" at bounding box center [442, 355] width 165 height 31
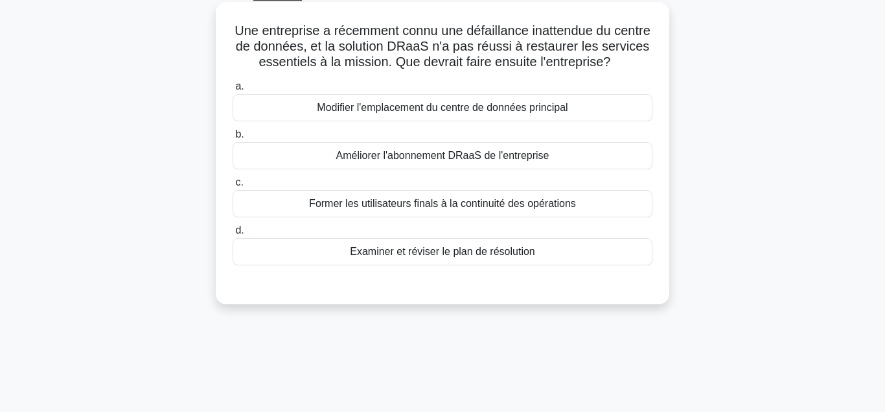
scroll to position [0, 0]
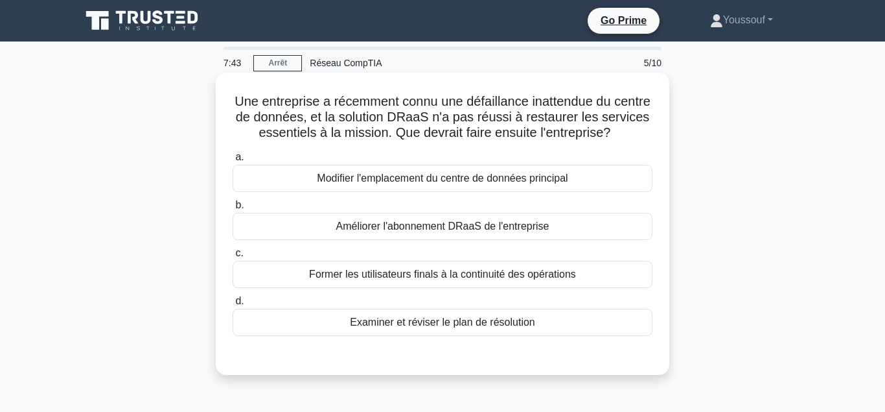
click at [406, 230] on div "Améliorer l'abonnement DRaaS de l'entreprise" at bounding box center [443, 226] width 420 height 27
click at [233, 209] on input "b. Améliorer l'abonnement DRaaS de l'entreprise" at bounding box center [233, 205] width 0 height 8
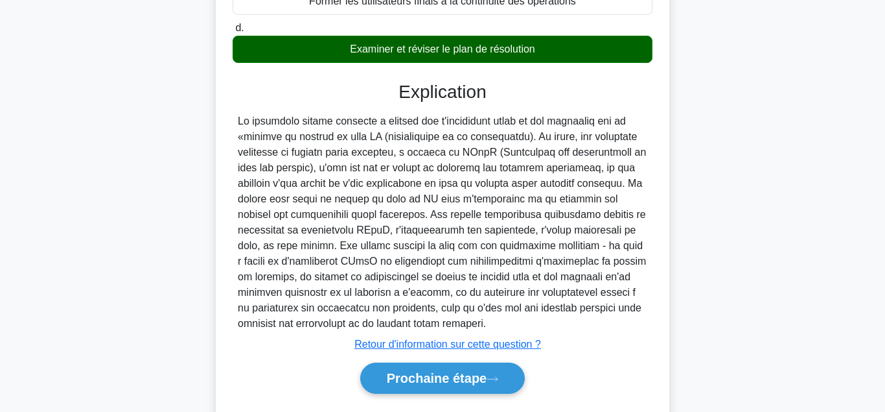
scroll to position [312, 0]
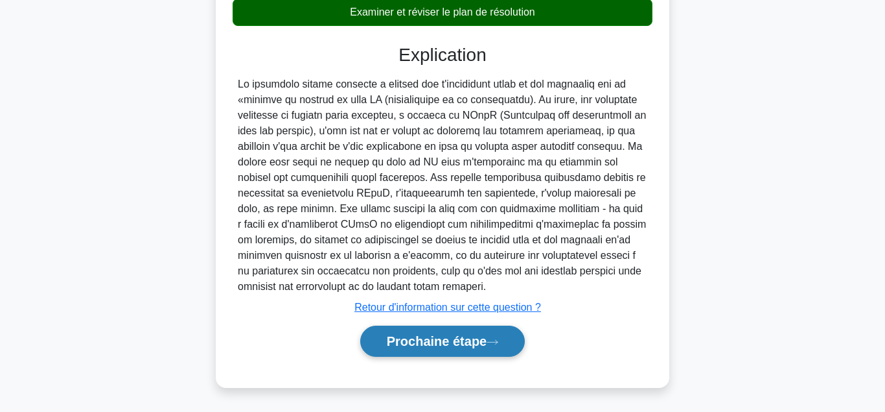
click at [458, 325] on div "Prochaine étape" at bounding box center [443, 340] width 420 height 41
click at [459, 332] on button "Prochaine étape" at bounding box center [442, 340] width 165 height 31
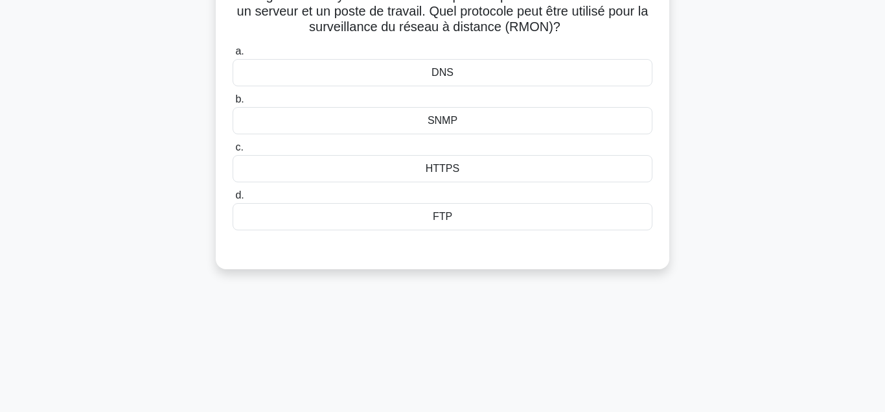
scroll to position [90, 0]
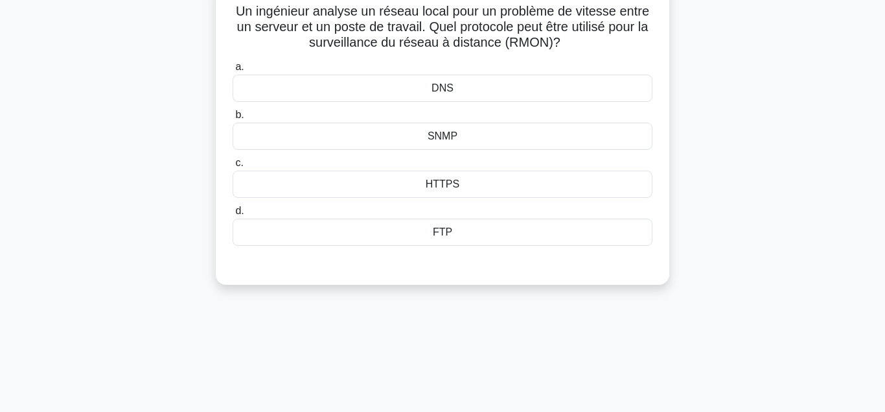
click at [440, 143] on div "SNMP" at bounding box center [443, 135] width 420 height 27
click at [233, 119] on input "b. SNMP" at bounding box center [233, 115] width 0 height 8
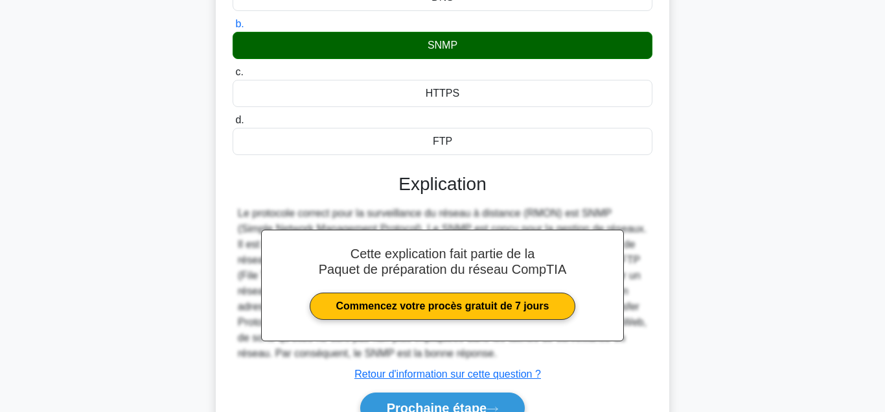
scroll to position [288, 0]
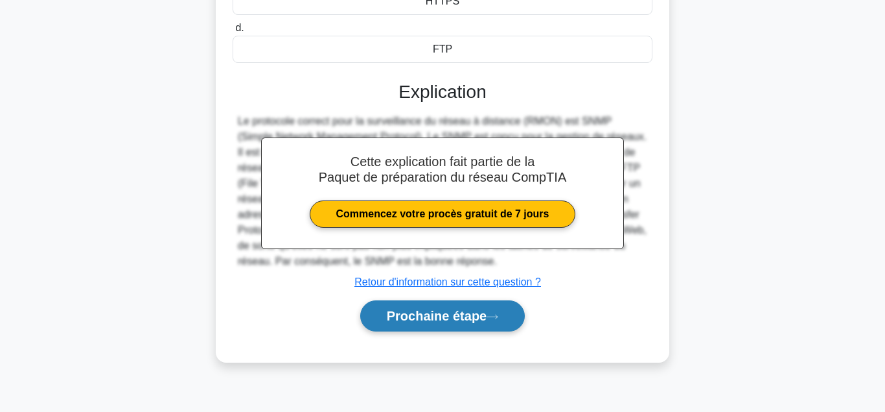
click at [443, 324] on button "Prochaine étape" at bounding box center [442, 315] width 165 height 31
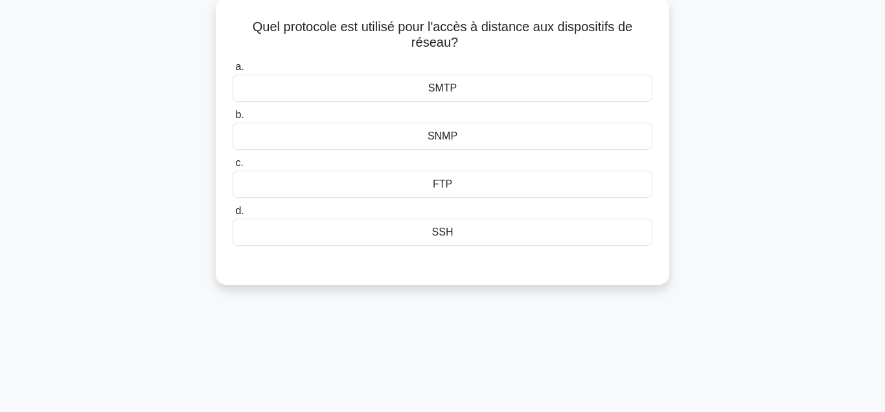
scroll to position [8, 0]
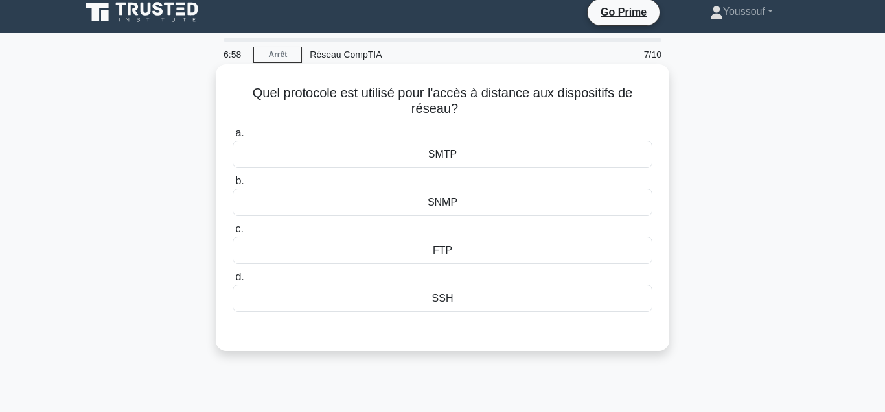
click at [452, 295] on div "SSH" at bounding box center [443, 298] width 420 height 27
click at [233, 281] on input "d. SSH" at bounding box center [233, 277] width 0 height 8
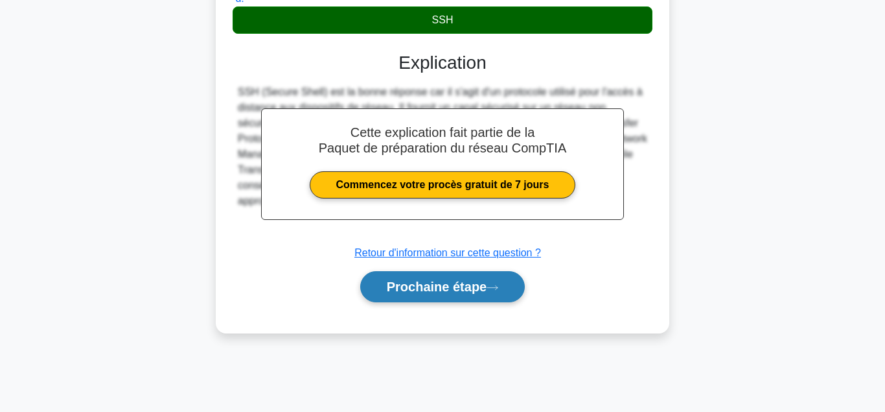
scroll to position [288, 0]
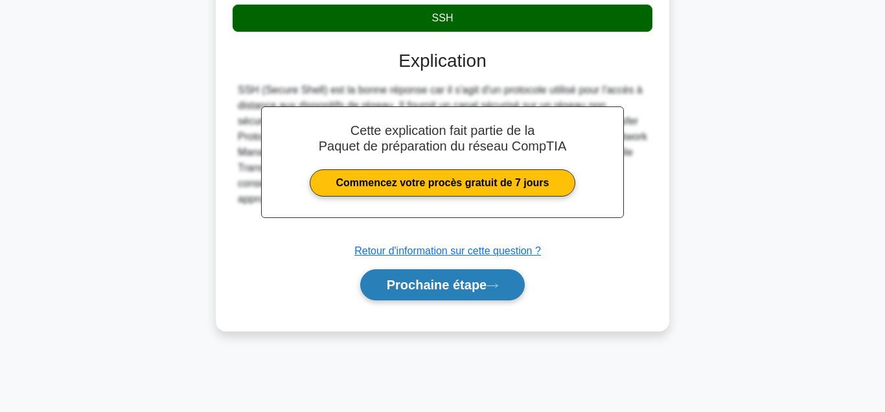
click at [441, 274] on button "Prochaine étape" at bounding box center [442, 284] width 165 height 31
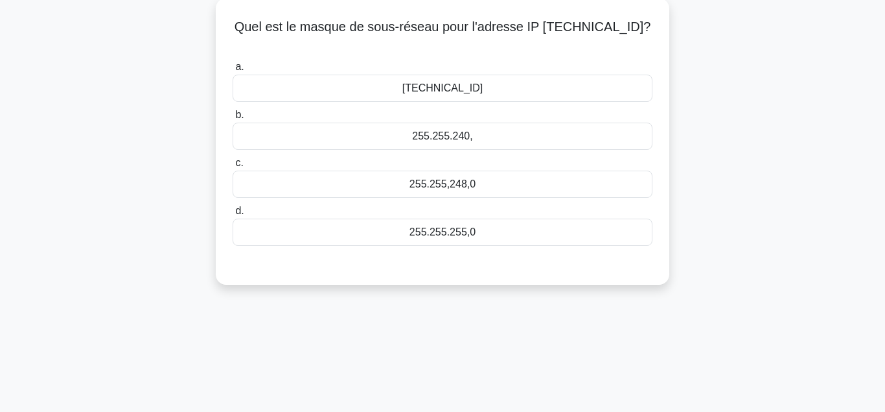
scroll to position [8, 0]
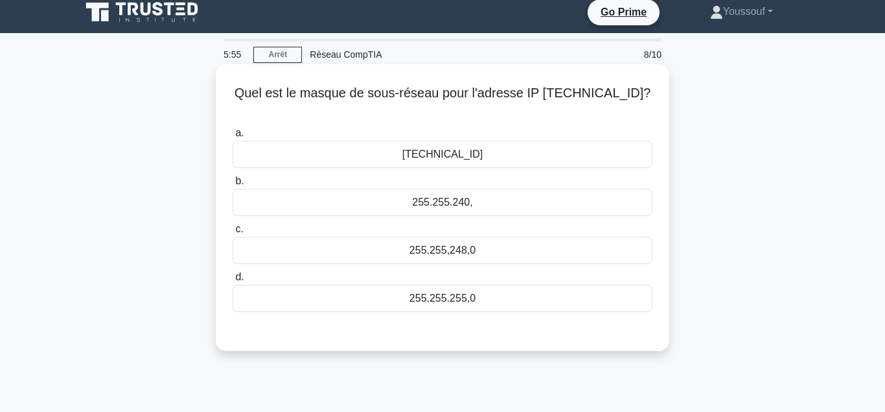
click at [410, 145] on div "255.255.254.0" at bounding box center [443, 154] width 420 height 27
click at [233, 137] on input "a. 255.255.254.0" at bounding box center [233, 133] width 0 height 8
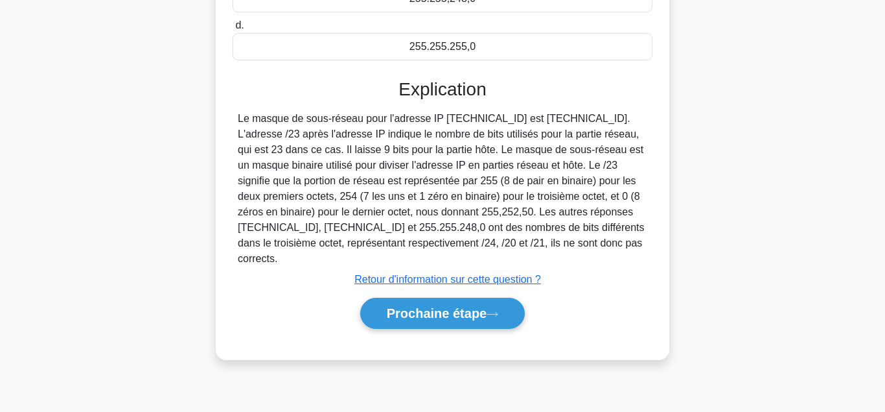
scroll to position [288, 0]
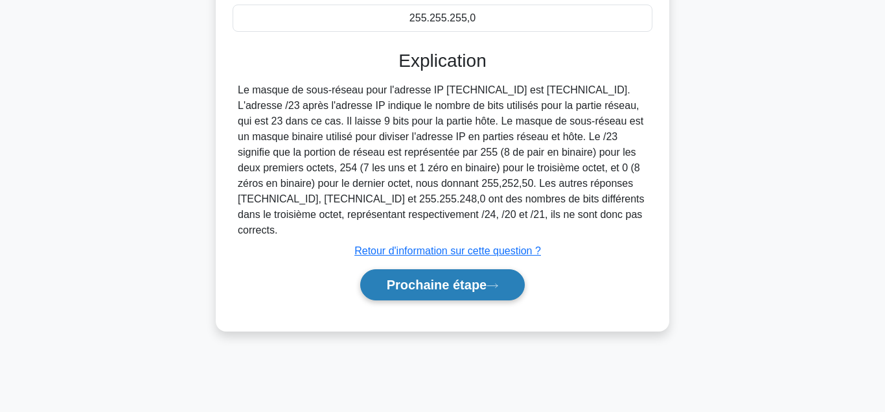
click at [478, 269] on button "Prochaine étape" at bounding box center [442, 284] width 165 height 31
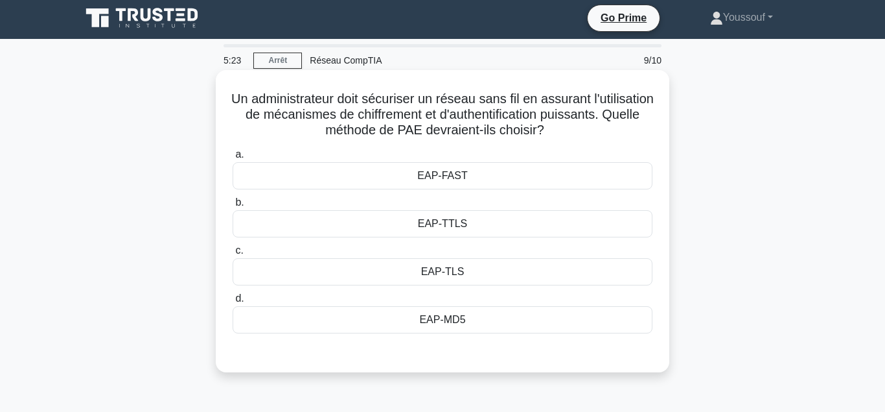
scroll to position [0, 0]
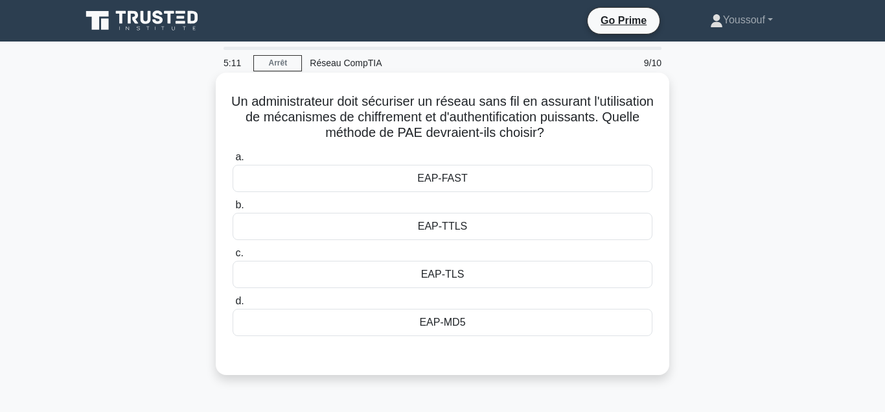
click at [445, 230] on div "EAP-TTLS" at bounding box center [443, 226] width 420 height 27
click at [233, 209] on input "b. EAP-TTLS" at bounding box center [233, 205] width 0 height 8
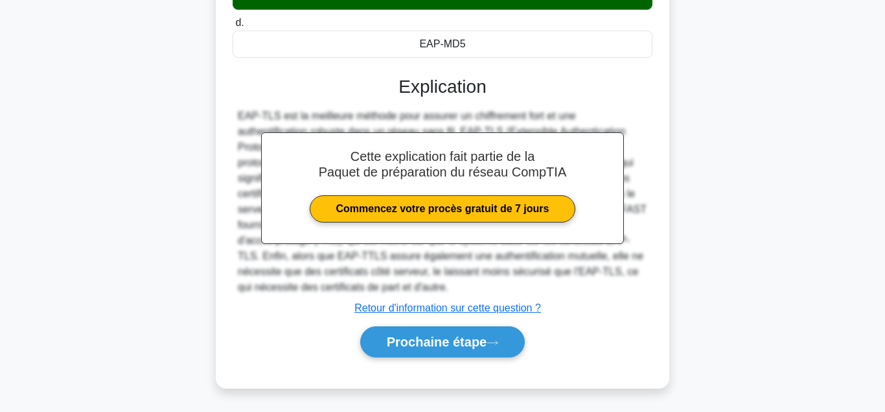
scroll to position [288, 0]
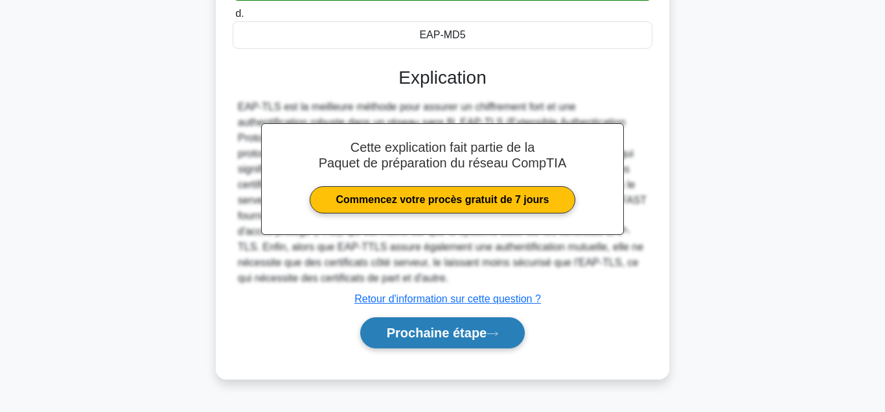
click at [423, 334] on button "Prochaine étape" at bounding box center [442, 332] width 165 height 31
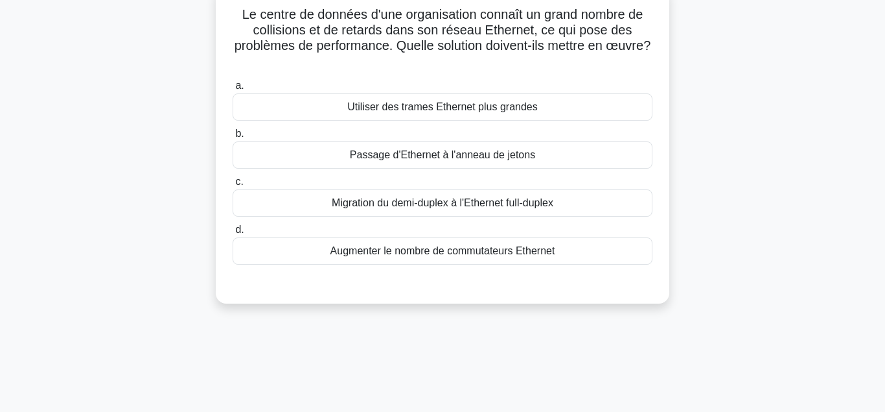
scroll to position [0, 0]
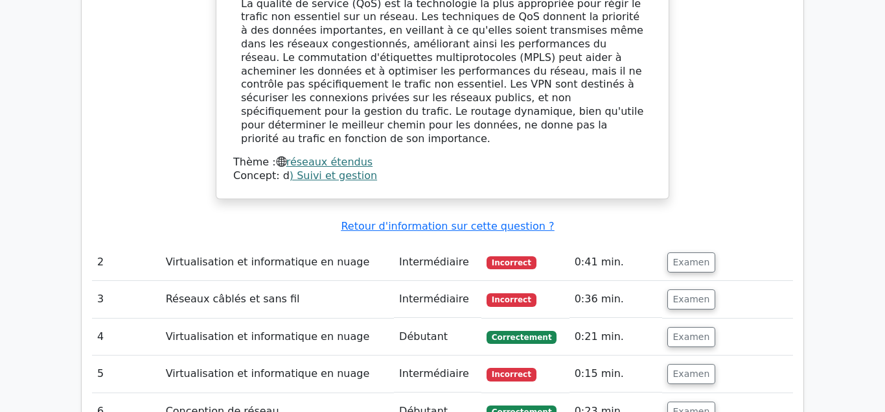
scroll to position [1470, 0]
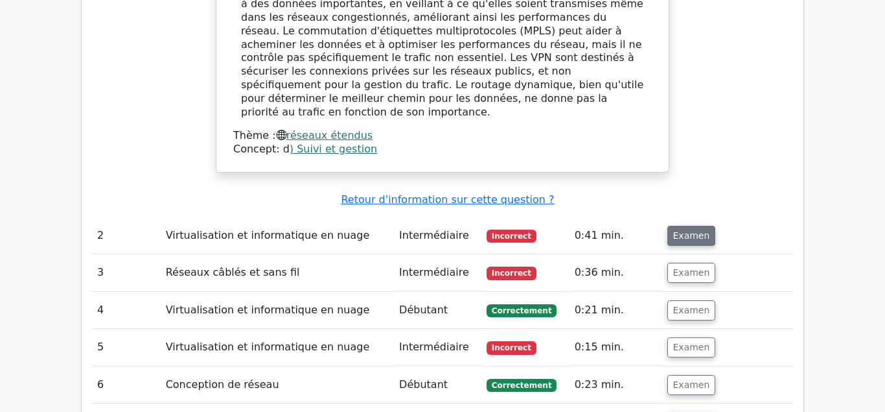
click at [690, 226] on button "Examen" at bounding box center [692, 236] width 49 height 20
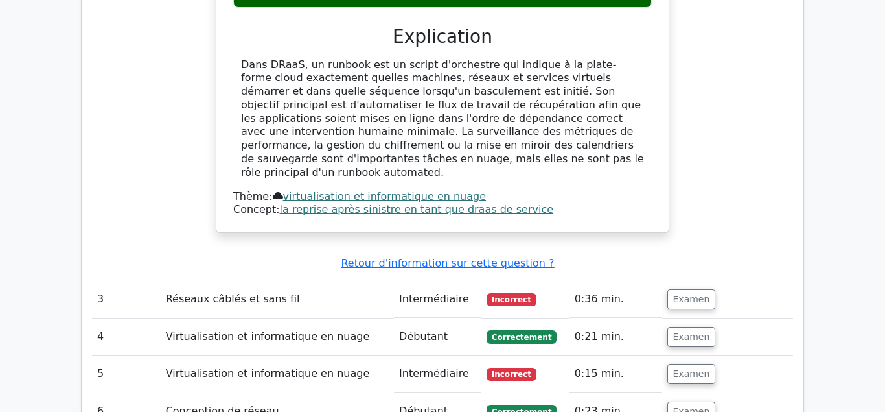
scroll to position [1999, 0]
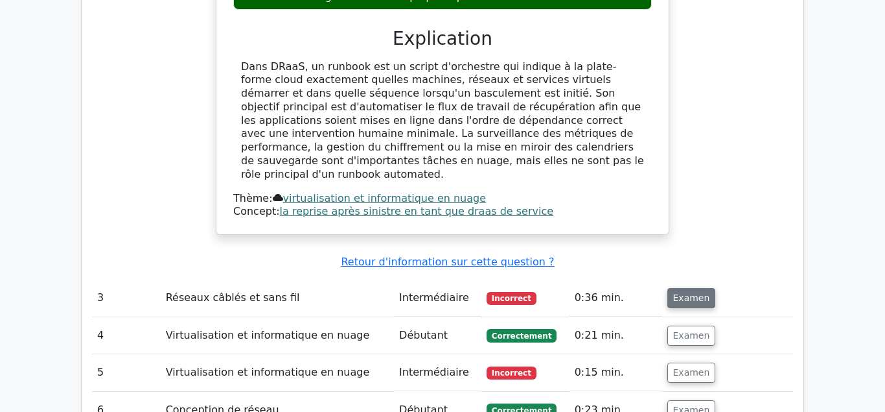
click at [690, 288] on button "Examen" at bounding box center [692, 298] width 49 height 20
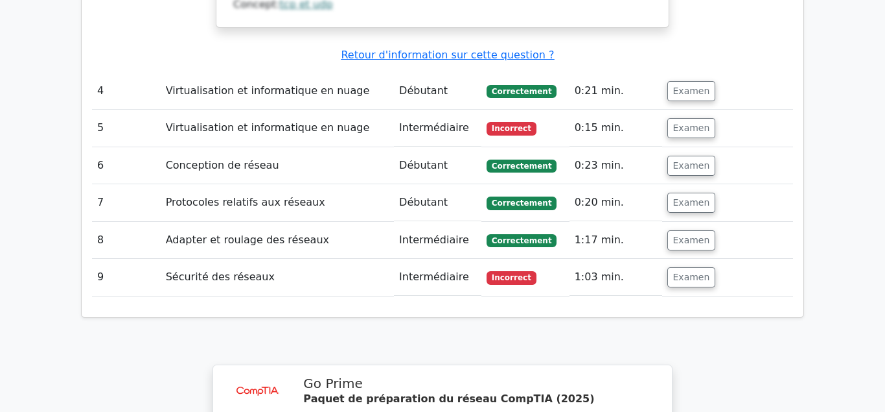
scroll to position [2792, 0]
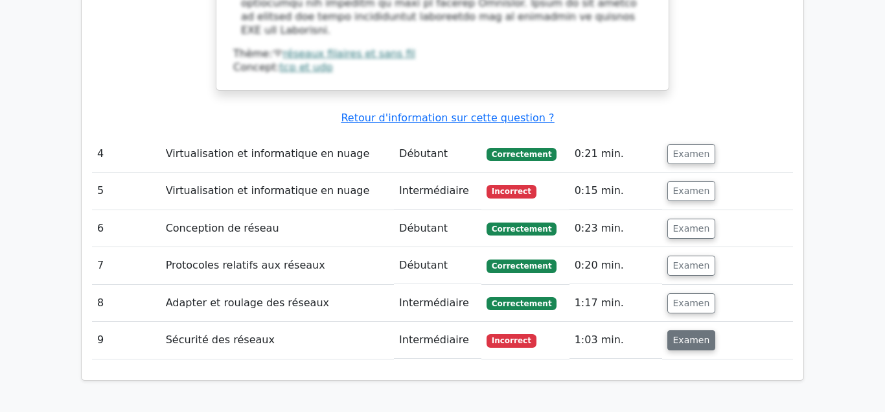
click at [683, 330] on button "Examen" at bounding box center [692, 340] width 49 height 20
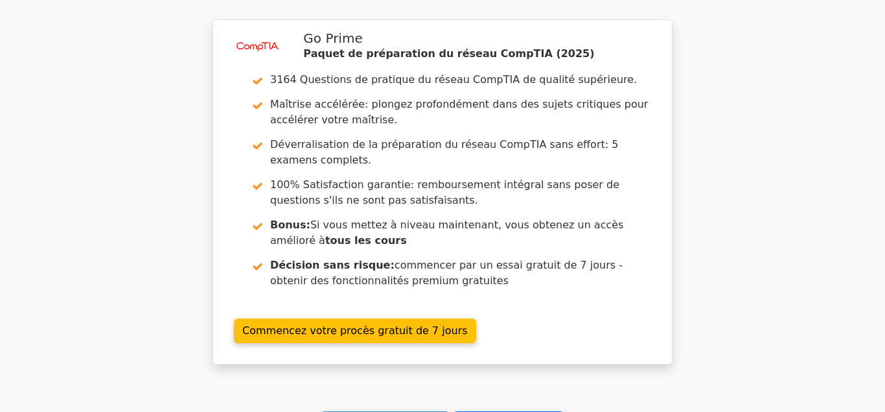
scroll to position [3897, 0]
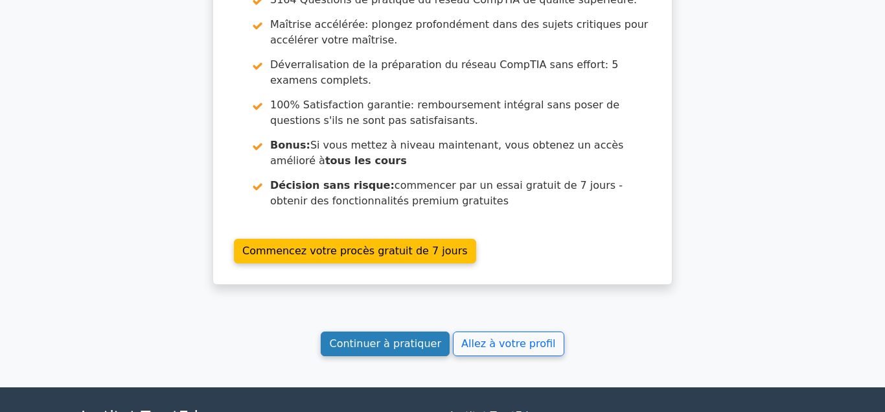
click at [412, 331] on link "Continuer à pratiquer" at bounding box center [385, 343] width 128 height 25
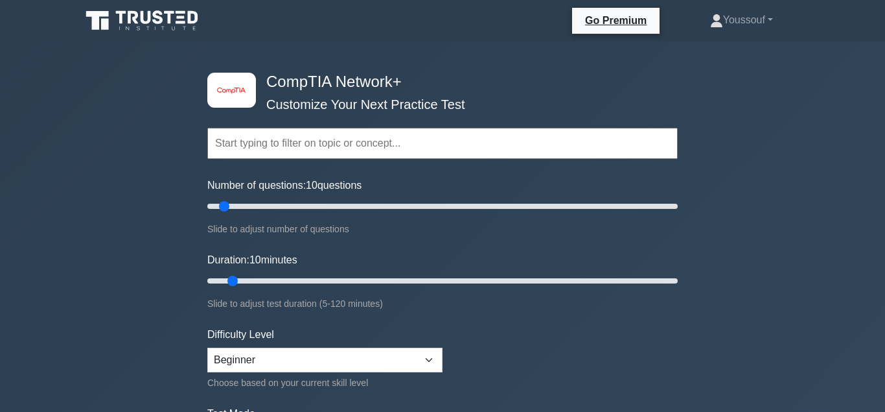
click at [379, 146] on input "text" at bounding box center [442, 143] width 471 height 31
click at [378, 146] on input "text" at bounding box center [442, 143] width 471 height 31
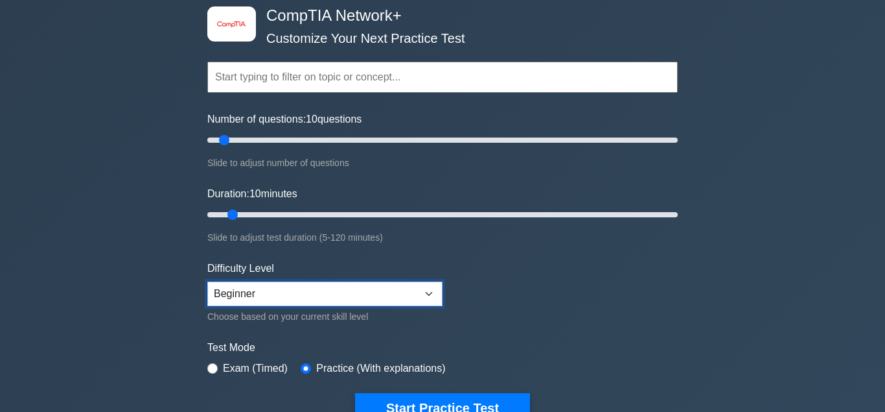
click at [425, 294] on select "Beginner Intermediate Expert" at bounding box center [324, 293] width 235 height 25
click at [207, 281] on select "Beginner Intermediate Expert" at bounding box center [324, 293] width 235 height 25
drag, startPoint x: 424, startPoint y: 294, endPoint x: 528, endPoint y: 307, distance: 105.1
click at [528, 307] on form "Topics Networking Concepts Infrastructure Network Operations Network Security N…" at bounding box center [442, 222] width 471 height 401
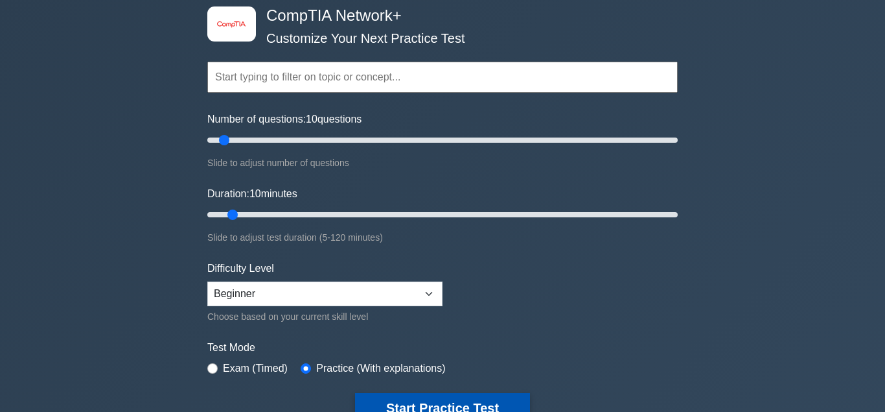
click at [463, 402] on button "Start Practice Test" at bounding box center [442, 408] width 175 height 30
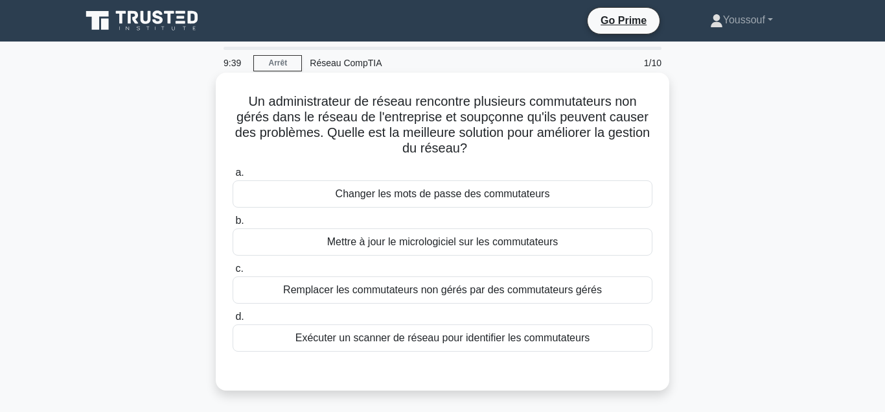
click at [484, 296] on div "Remplacer les commutateurs non gérés par des commutateurs gérés" at bounding box center [443, 289] width 420 height 27
click at [233, 273] on input "c. Remplacer les commutateurs non gérés par des commutateurs gérés" at bounding box center [233, 268] width 0 height 8
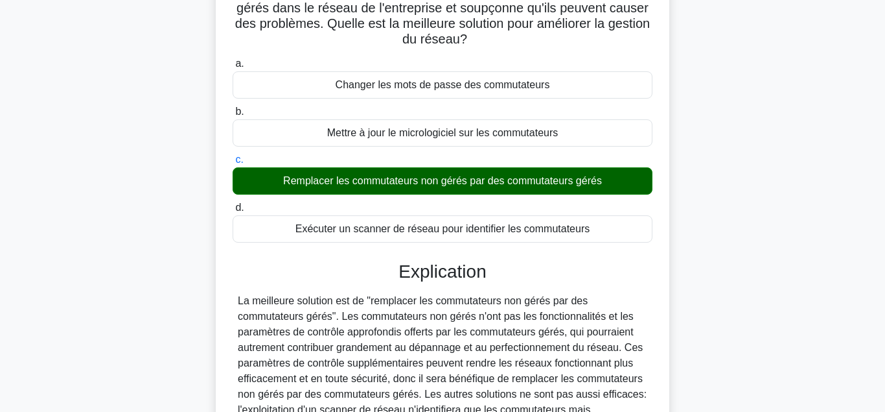
scroll to position [132, 0]
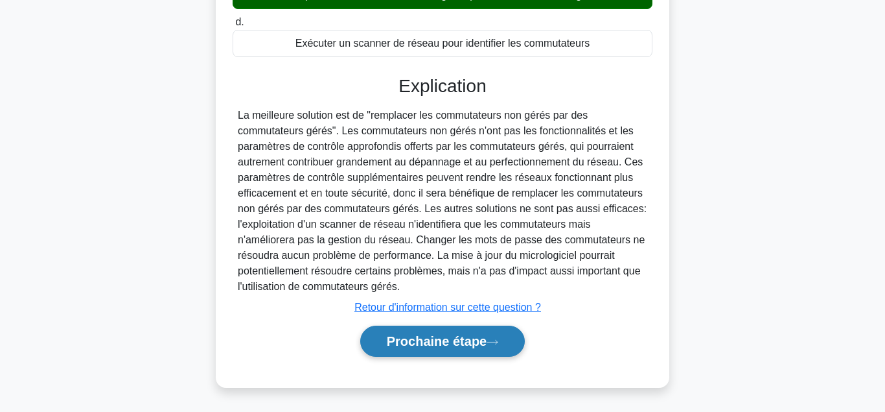
click at [435, 344] on button "Prochaine étape" at bounding box center [442, 340] width 165 height 31
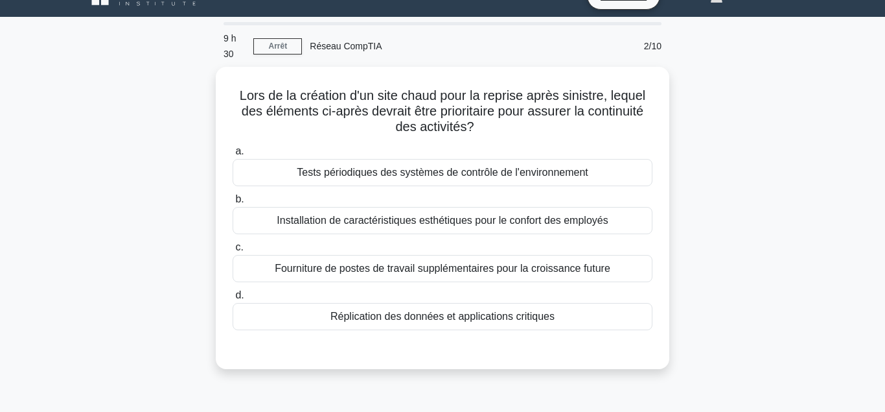
scroll to position [24, 0]
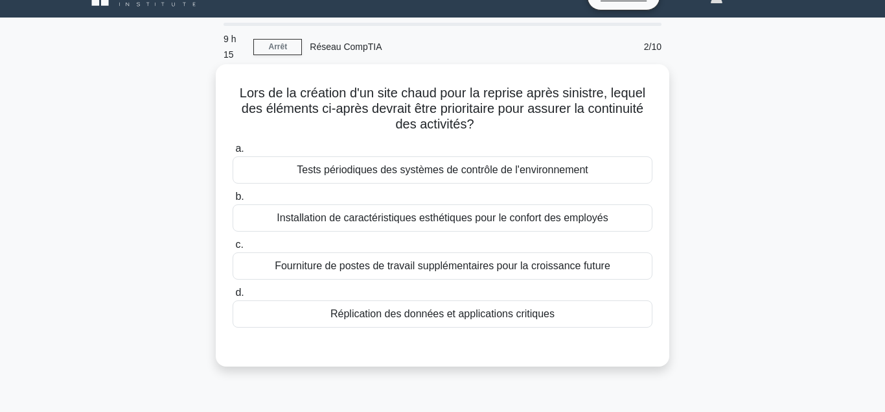
click at [452, 310] on div "Réplication des données et applications critiques" at bounding box center [443, 313] width 420 height 27
click at [233, 297] on input "d. Réplication des données et applications critiques" at bounding box center [233, 292] width 0 height 8
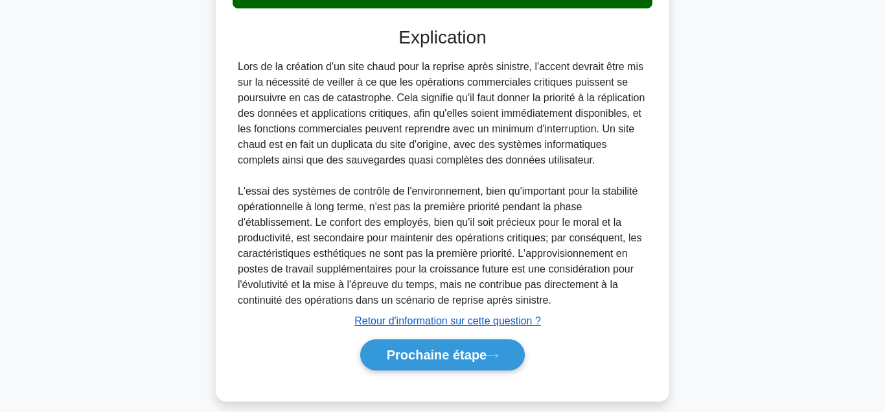
scroll to position [342, 0]
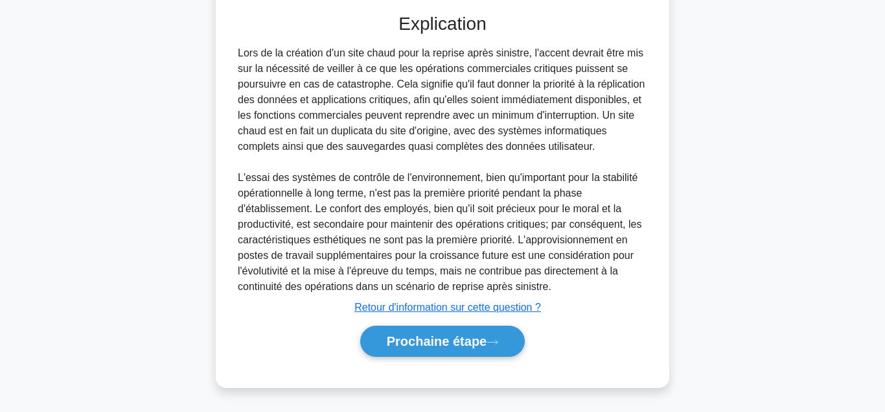
click at [450, 328] on button "Prochaine étape" at bounding box center [442, 340] width 165 height 31
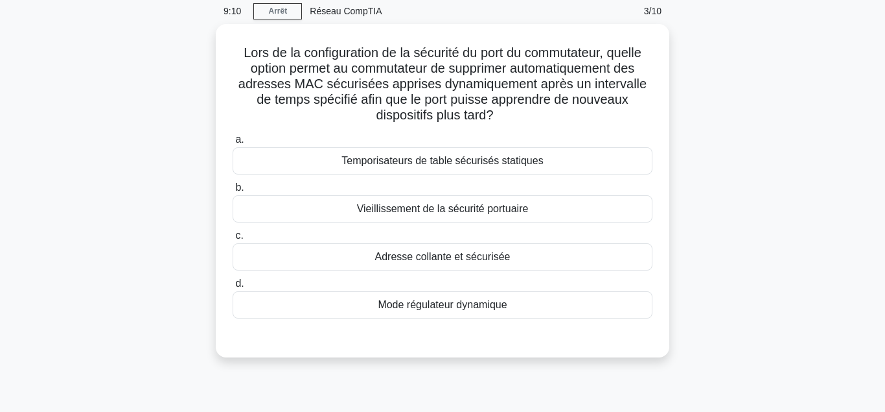
scroll to position [0, 0]
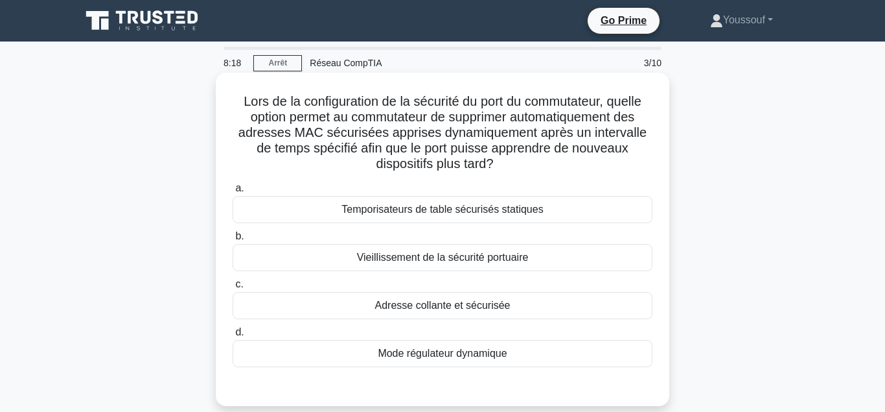
click at [450, 349] on div "Mode régulateur dynamique" at bounding box center [443, 353] width 420 height 27
click at [233, 336] on input "d. Mode régulateur dynamique" at bounding box center [233, 332] width 0 height 8
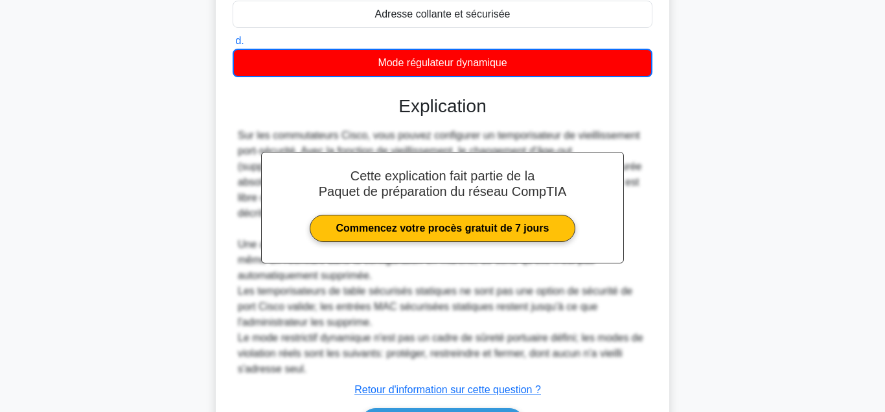
scroll to position [375, 0]
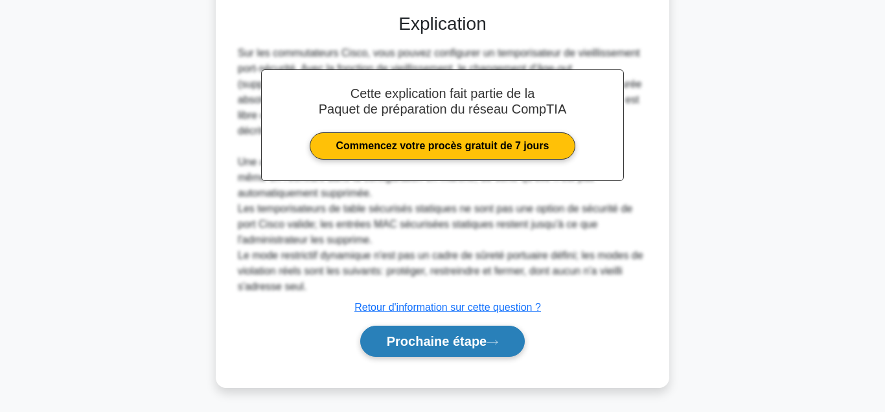
click at [457, 340] on button "Prochaine étape" at bounding box center [442, 340] width 165 height 31
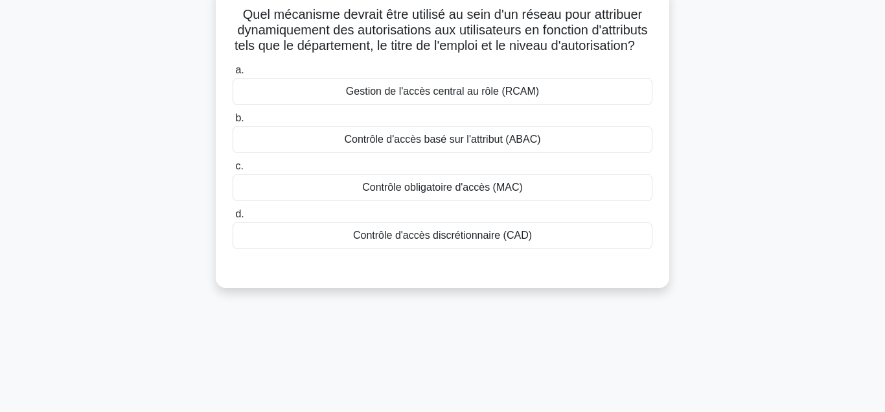
scroll to position [24, 0]
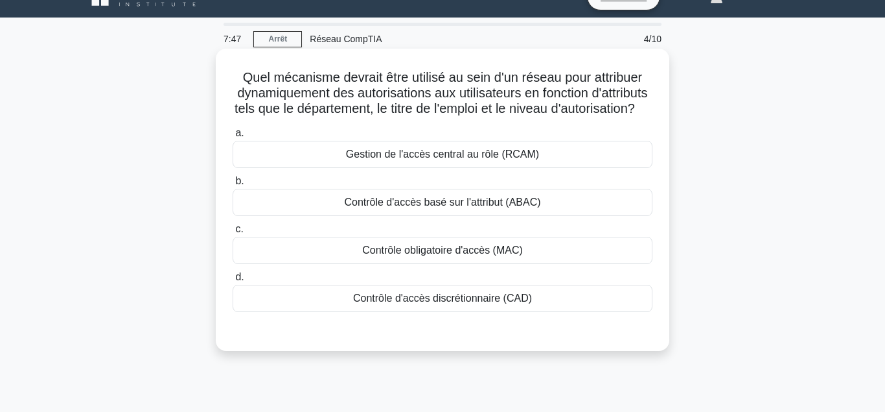
click at [443, 216] on div "Contrôle d'accès basé sur l'attribut (ABAC)" at bounding box center [443, 202] width 420 height 27
click at [233, 185] on input "b. Contrôle d'accès basé sur l'attribut (ABAC)" at bounding box center [233, 181] width 0 height 8
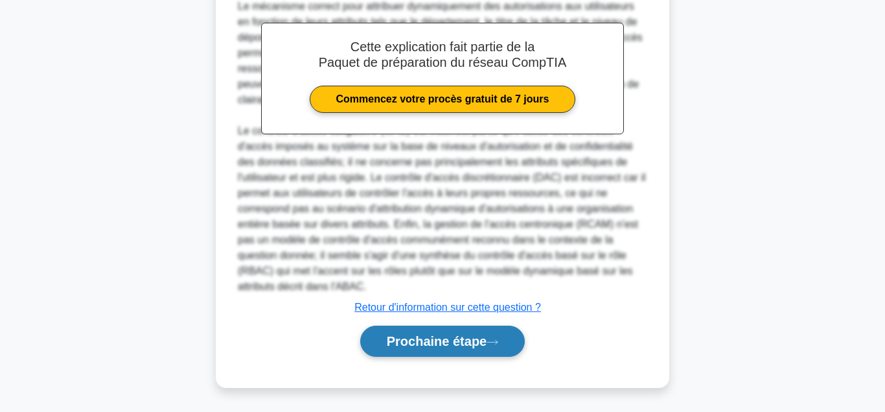
click at [434, 327] on button "Prochaine étape" at bounding box center [442, 340] width 165 height 31
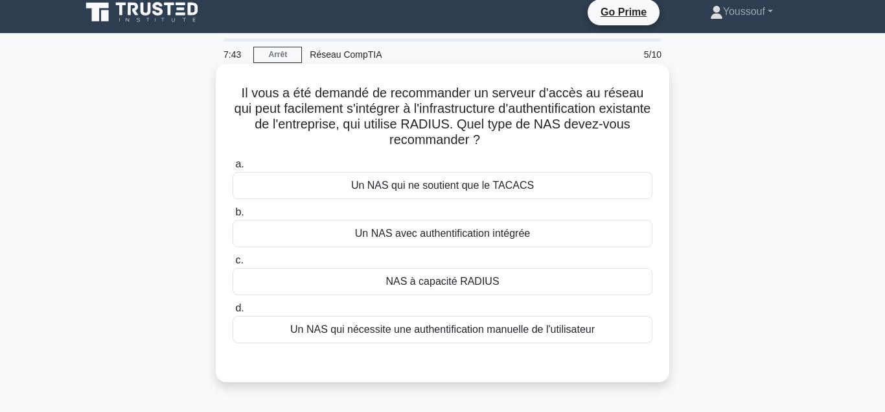
scroll to position [0, 0]
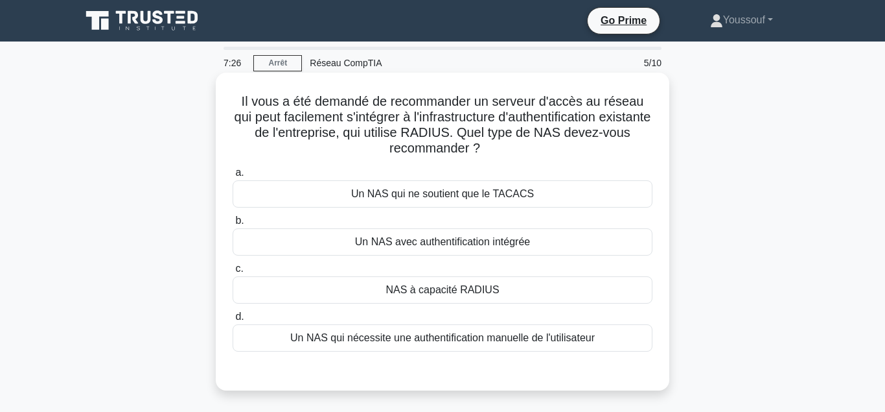
click at [442, 296] on div "NAS à capacité RADIUS" at bounding box center [443, 289] width 420 height 27
click at [233, 273] on input "c. NAS à capacité RADIUS" at bounding box center [233, 268] width 0 height 8
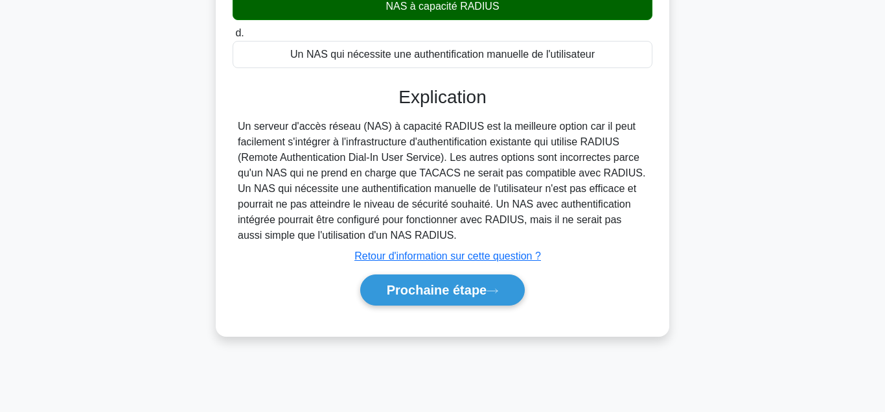
scroll to position [288, 0]
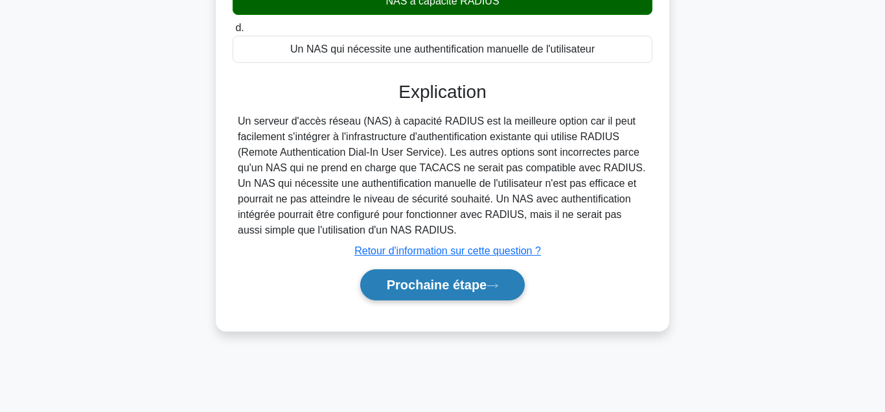
click at [434, 283] on button "Prochaine étape" at bounding box center [442, 284] width 165 height 31
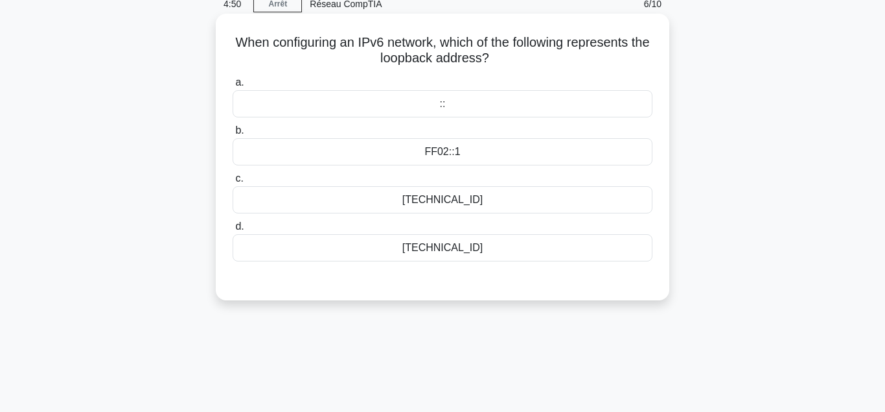
scroll to position [0, 0]
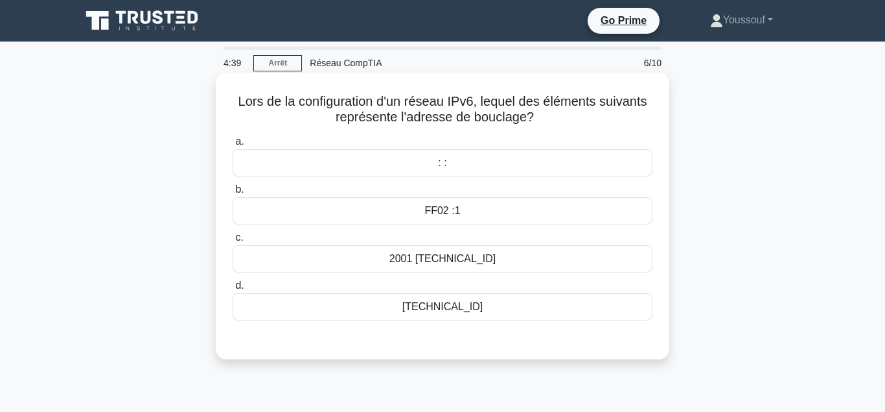
click at [441, 261] on div "2001 ::1" at bounding box center [443, 258] width 420 height 27
click at [233, 242] on input "c. 2001 ::1" at bounding box center [233, 237] width 0 height 8
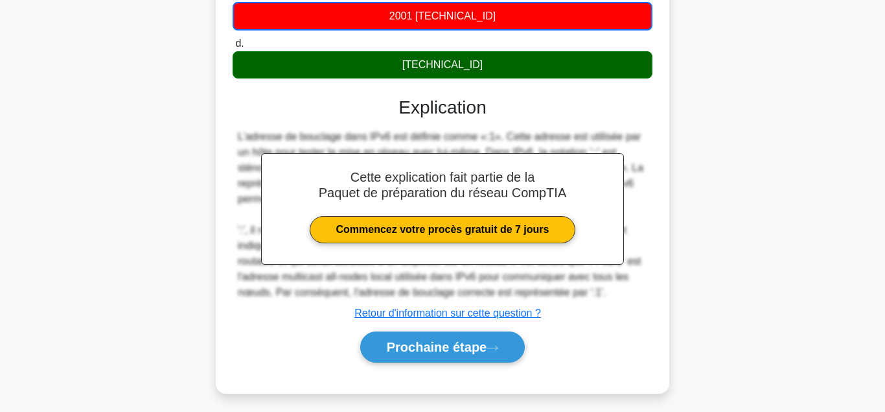
scroll to position [288, 0]
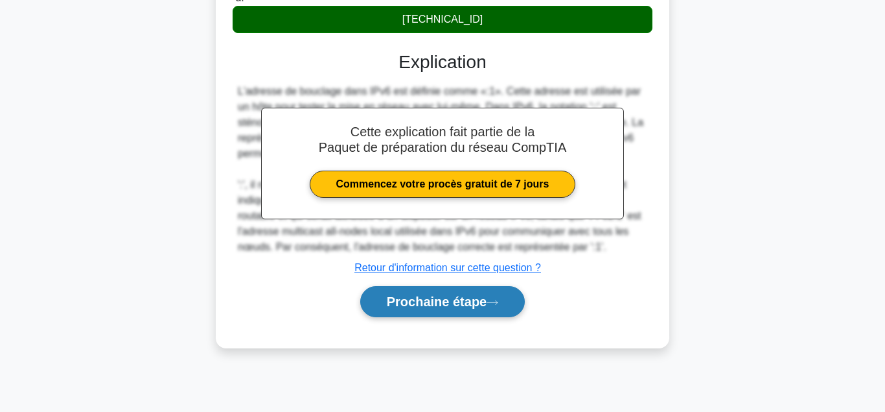
click at [454, 317] on button "Prochaine étape" at bounding box center [442, 301] width 165 height 31
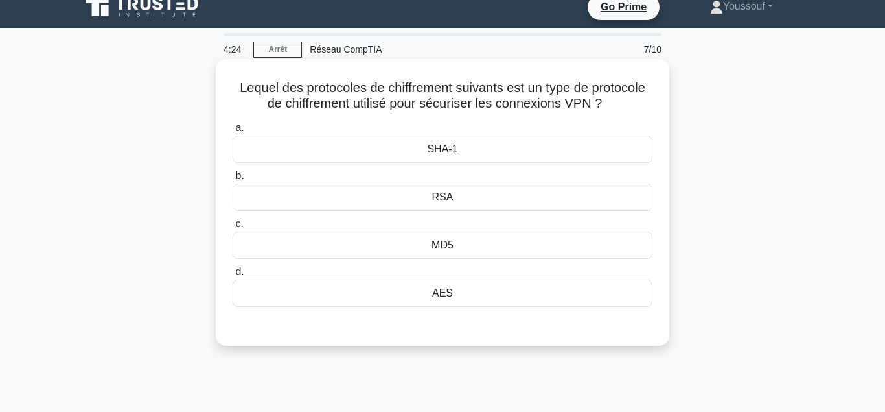
scroll to position [0, 0]
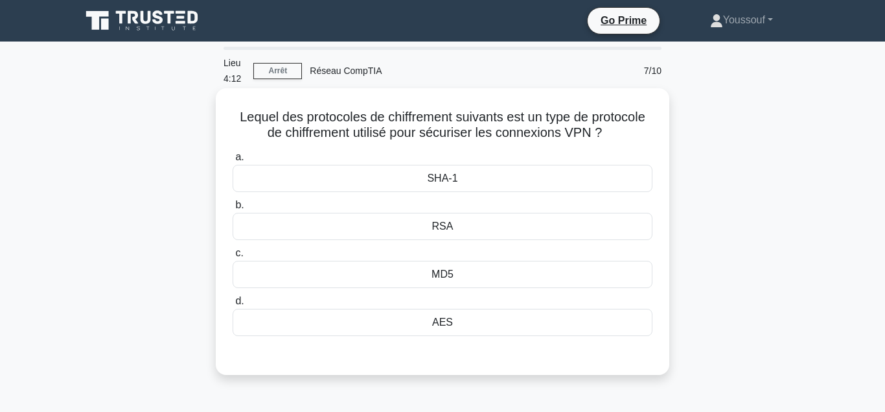
click at [457, 228] on div "RSA" at bounding box center [443, 226] width 420 height 27
click at [233, 209] on input "b. RSA" at bounding box center [233, 205] width 0 height 8
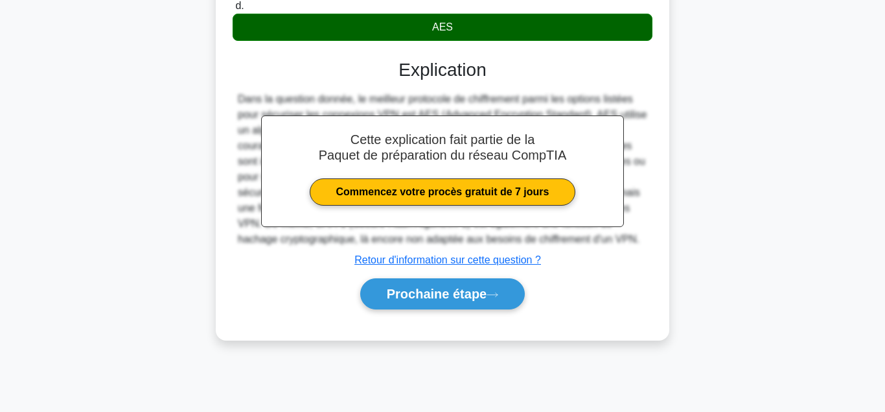
scroll to position [288, 0]
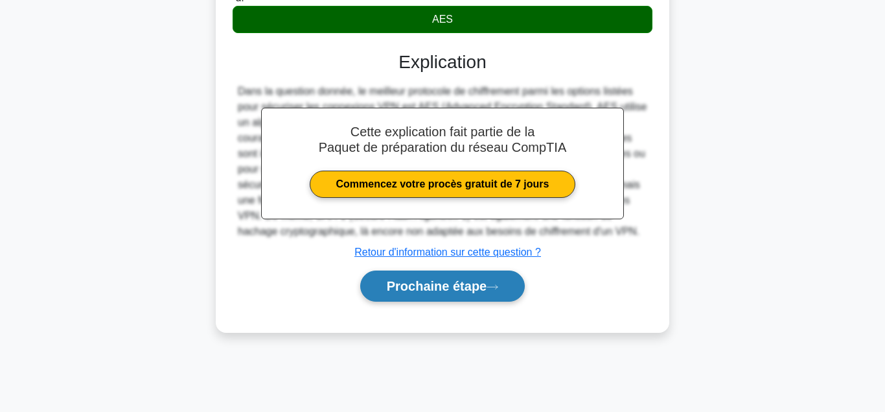
click at [420, 285] on button "Prochaine étape" at bounding box center [442, 285] width 165 height 31
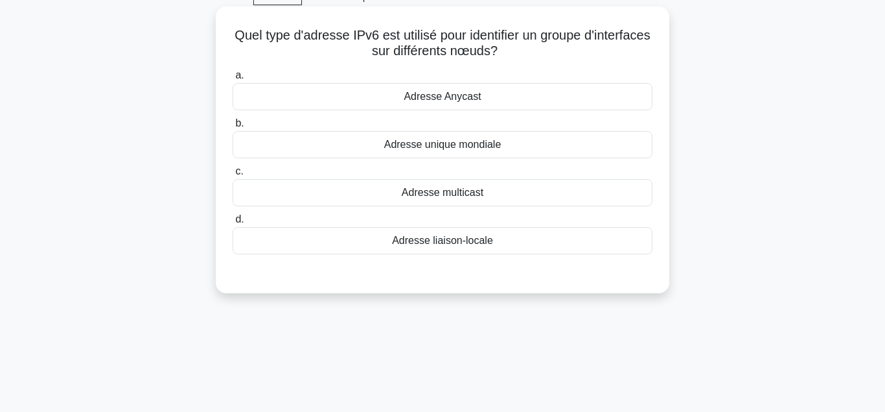
scroll to position [0, 0]
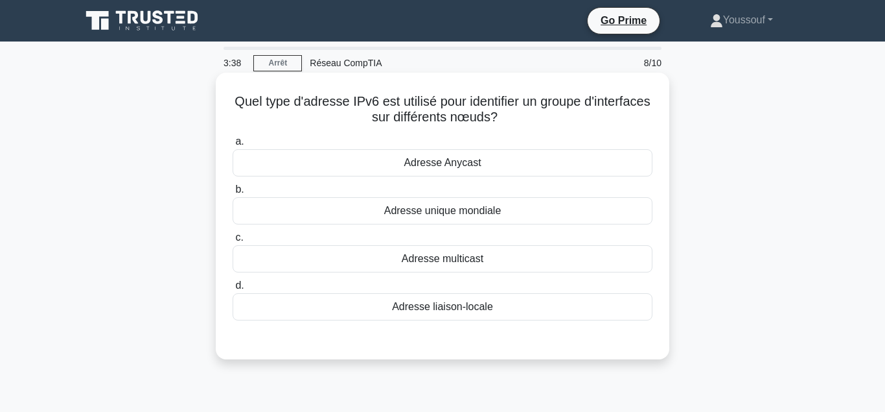
click at [450, 312] on div "Adresse liaison-locale" at bounding box center [443, 306] width 420 height 27
click at [233, 290] on input "d. Adresse liaison-locale" at bounding box center [233, 285] width 0 height 8
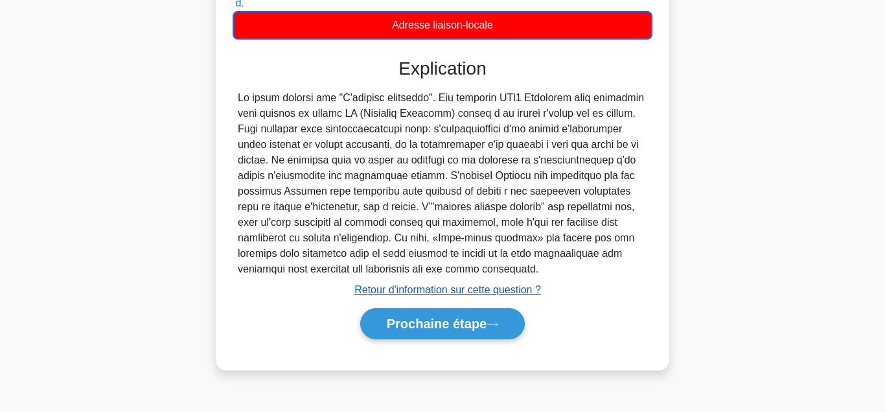
scroll to position [288, 0]
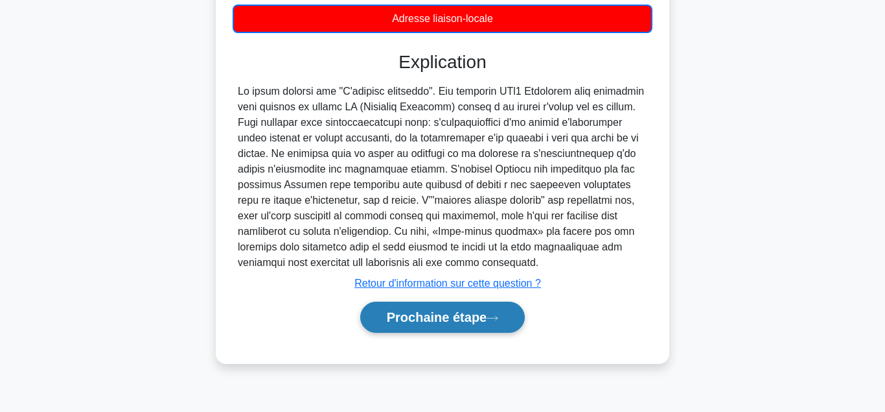
click at [454, 310] on button "Prochaine étape" at bounding box center [442, 316] width 165 height 31
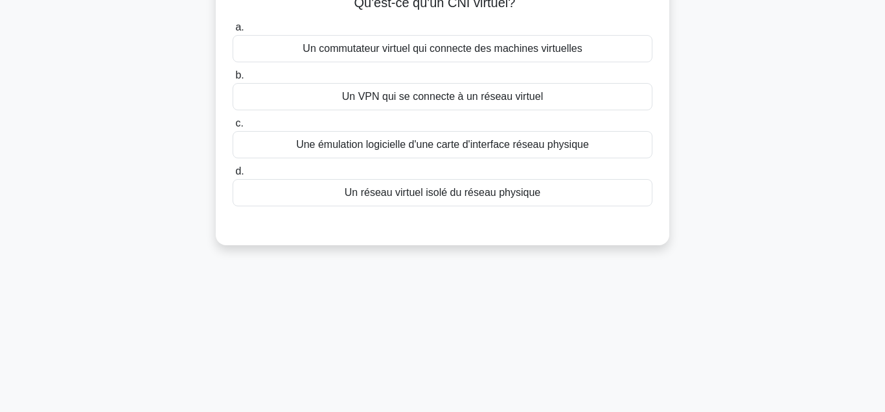
scroll to position [0, 0]
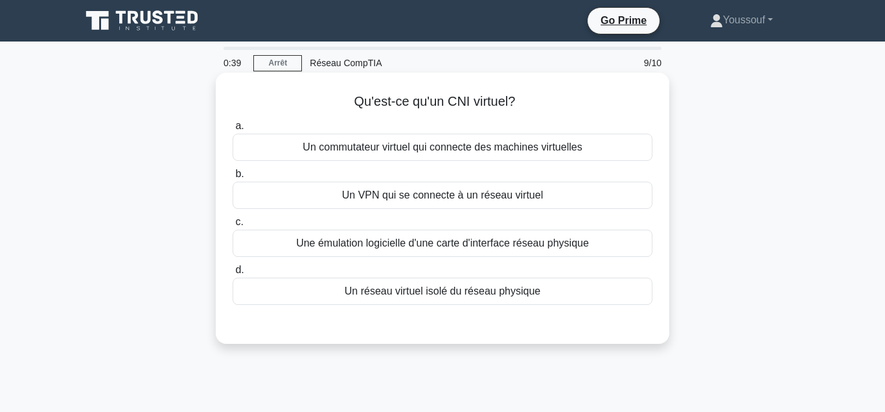
click at [409, 196] on div "Un VPN qui se connecte à un réseau virtuel" at bounding box center [443, 194] width 420 height 27
click at [233, 178] on input "b. Un VPN qui se connecte à un réseau virtuel" at bounding box center [233, 174] width 0 height 8
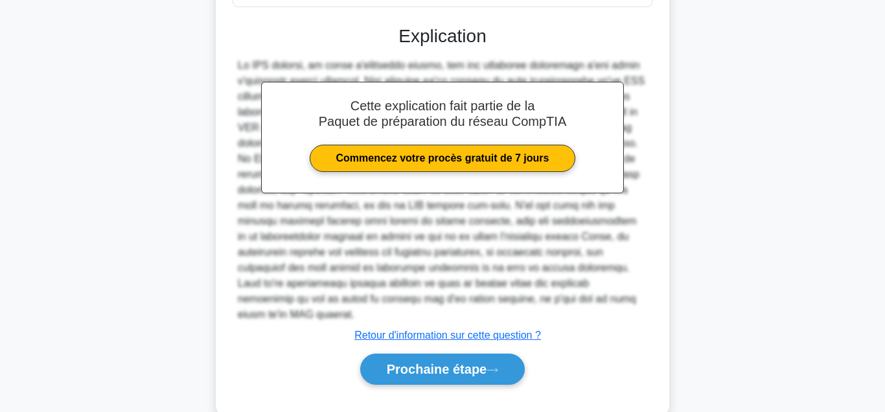
scroll to position [312, 0]
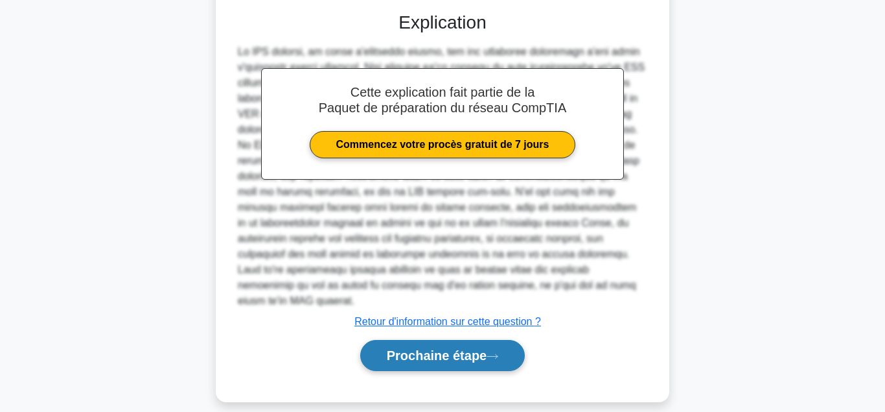
click at [422, 340] on button "Prochaine étape" at bounding box center [442, 355] width 165 height 31
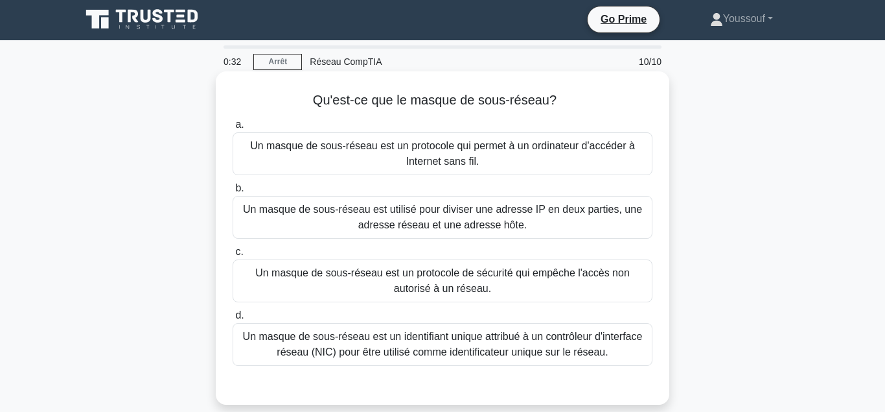
scroll to position [0, 0]
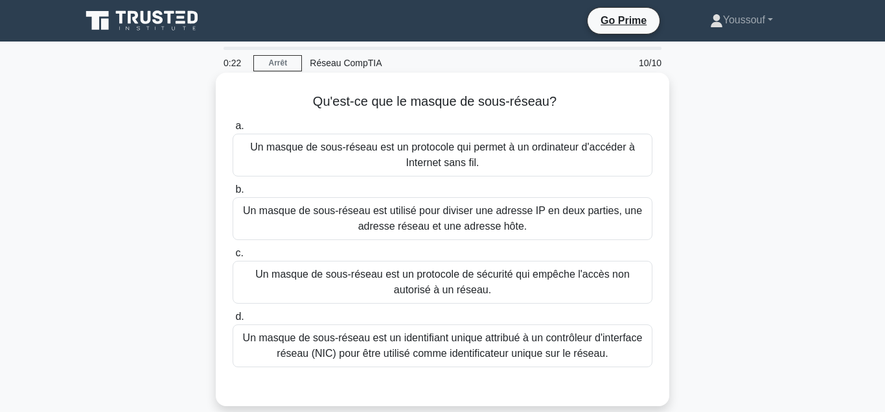
click at [480, 225] on div "Un masque de sous-réseau est utilisé pour diviser une adresse IP en deux partie…" at bounding box center [443, 218] width 420 height 43
click at [233, 194] on input "b. Un masque de sous-réseau est utilisé pour diviser une adresse IP en deux par…" at bounding box center [233, 189] width 0 height 8
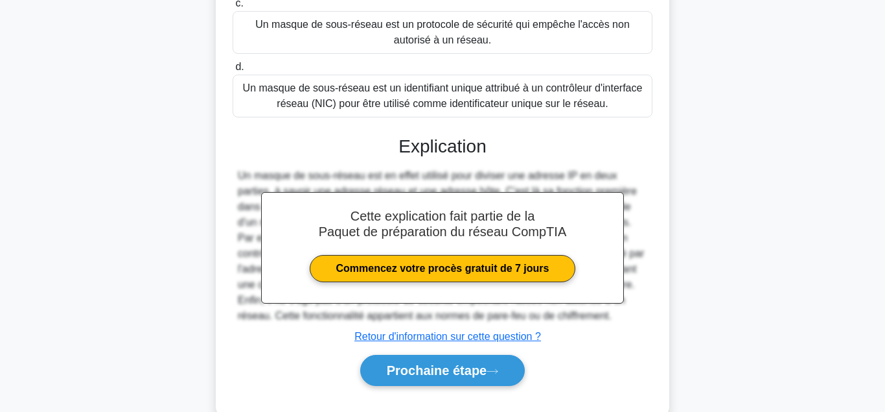
scroll to position [288, 0]
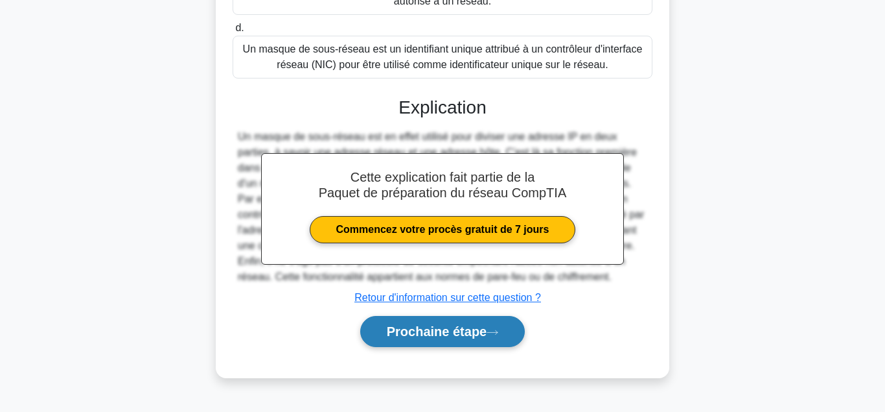
click at [426, 336] on button "Prochaine étape" at bounding box center [442, 331] width 165 height 31
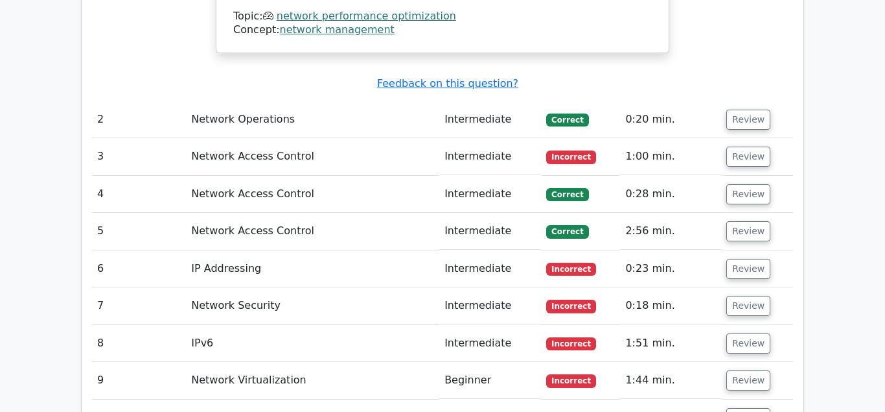
scroll to position [1587, 0]
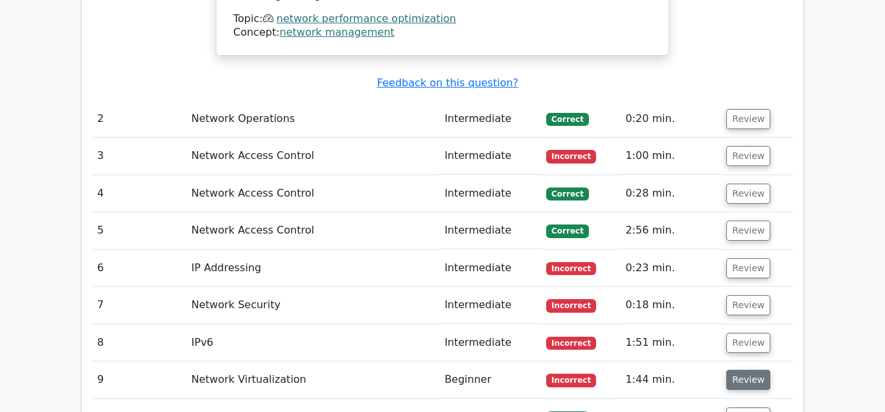
click at [744, 369] on button "Review" at bounding box center [749, 379] width 44 height 20
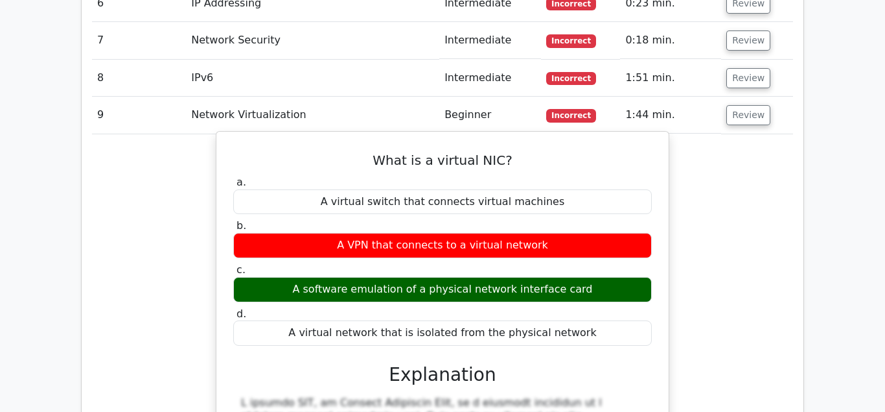
scroll to position [1785, 0]
